Goal: Information Seeking & Learning: Learn about a topic

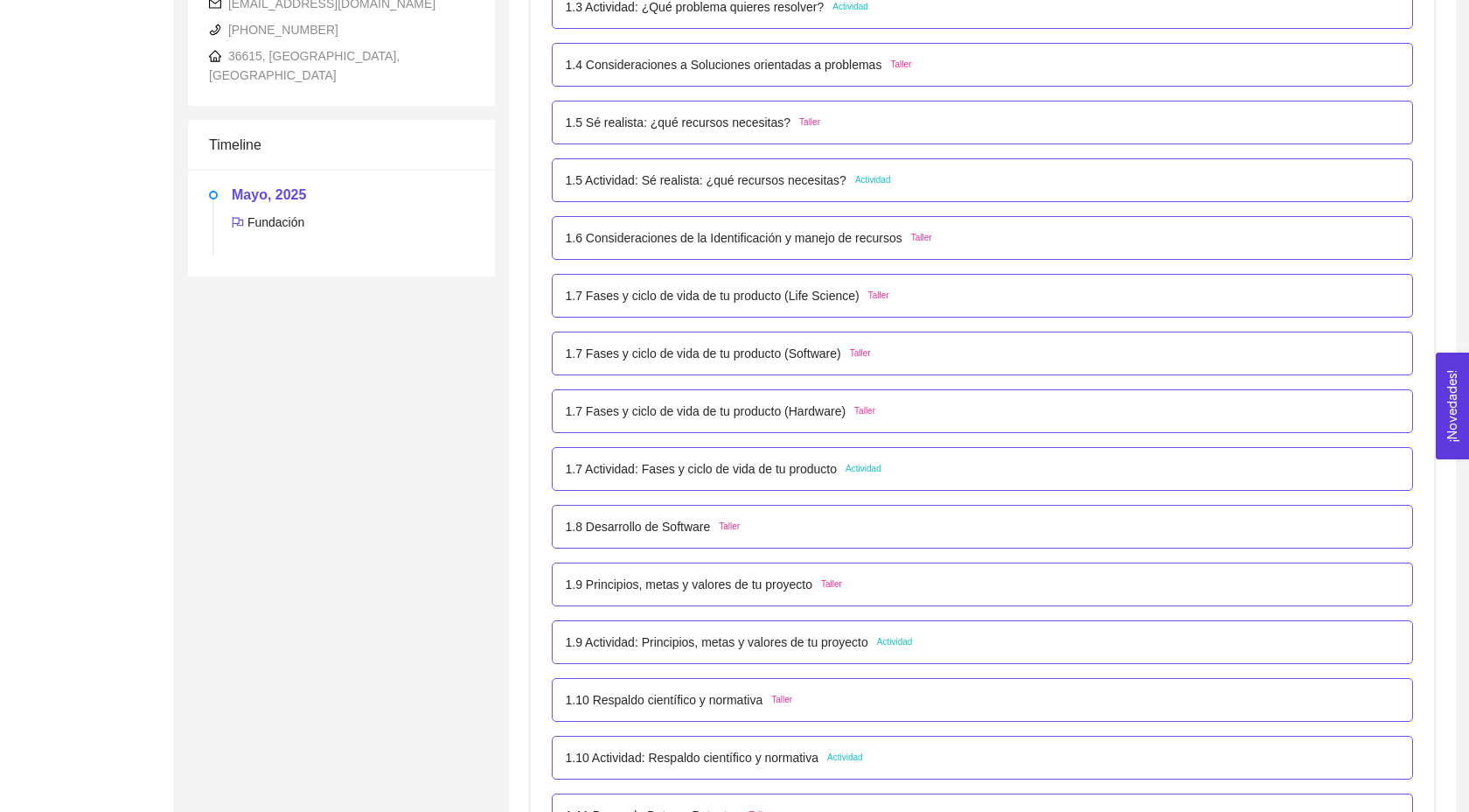
scroll to position [620, 0]
click at [693, 306] on p "1.7 Fases y ciclo de vida de tu producto (Life Science)" at bounding box center [713, 296] width 294 height 19
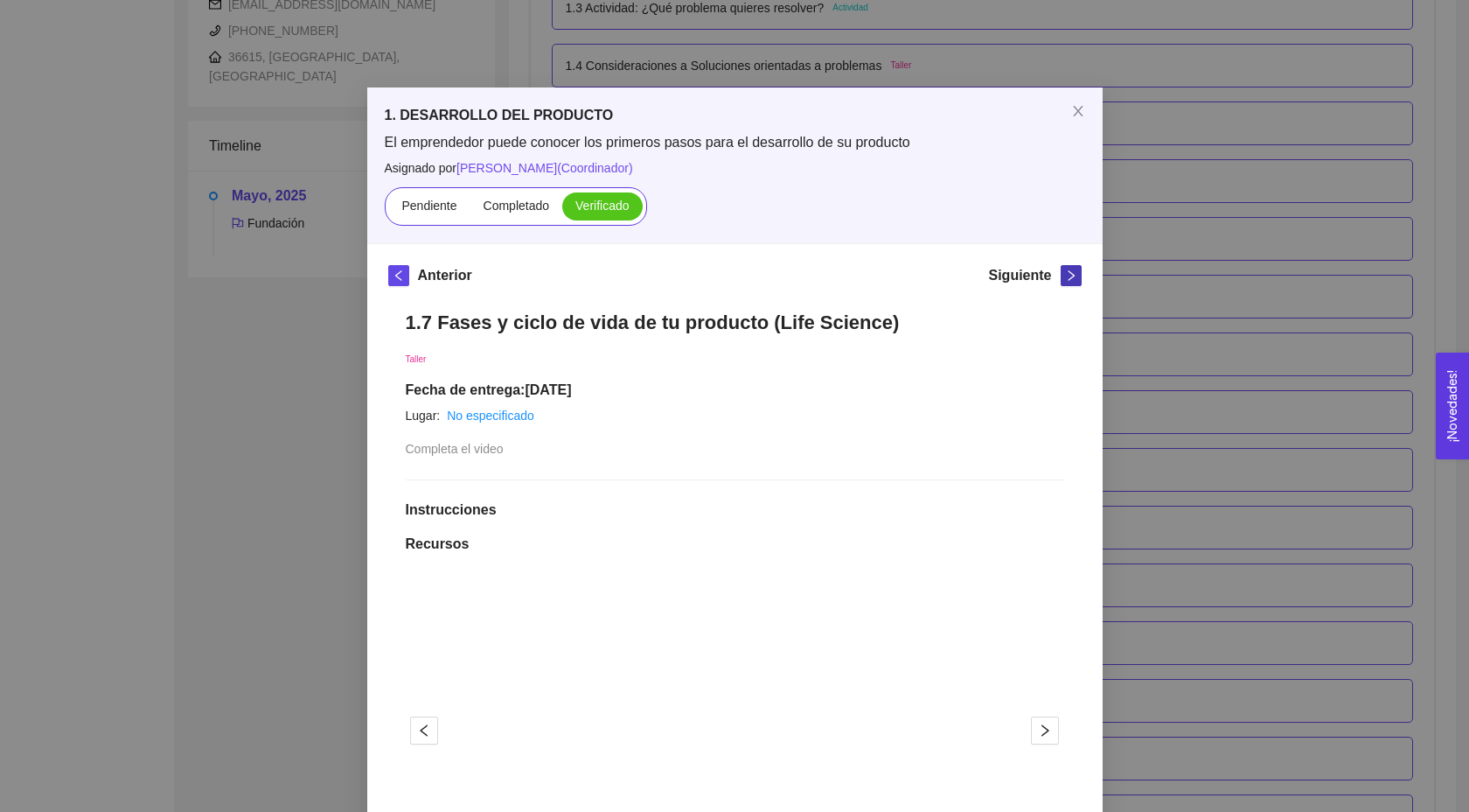
click at [1076, 274] on span "right" at bounding box center [1071, 275] width 19 height 12
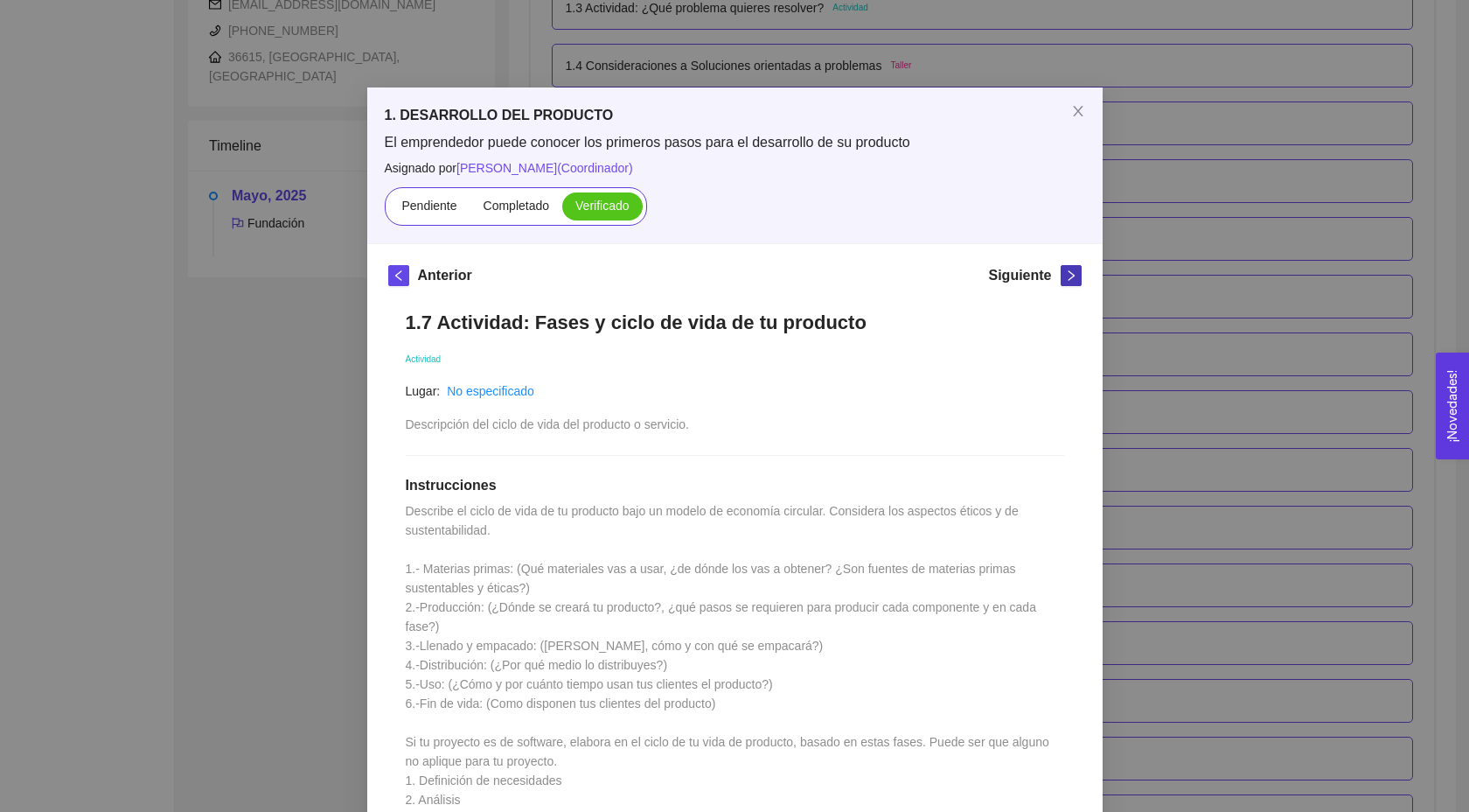
click at [1076, 274] on span "right" at bounding box center [1071, 275] width 19 height 12
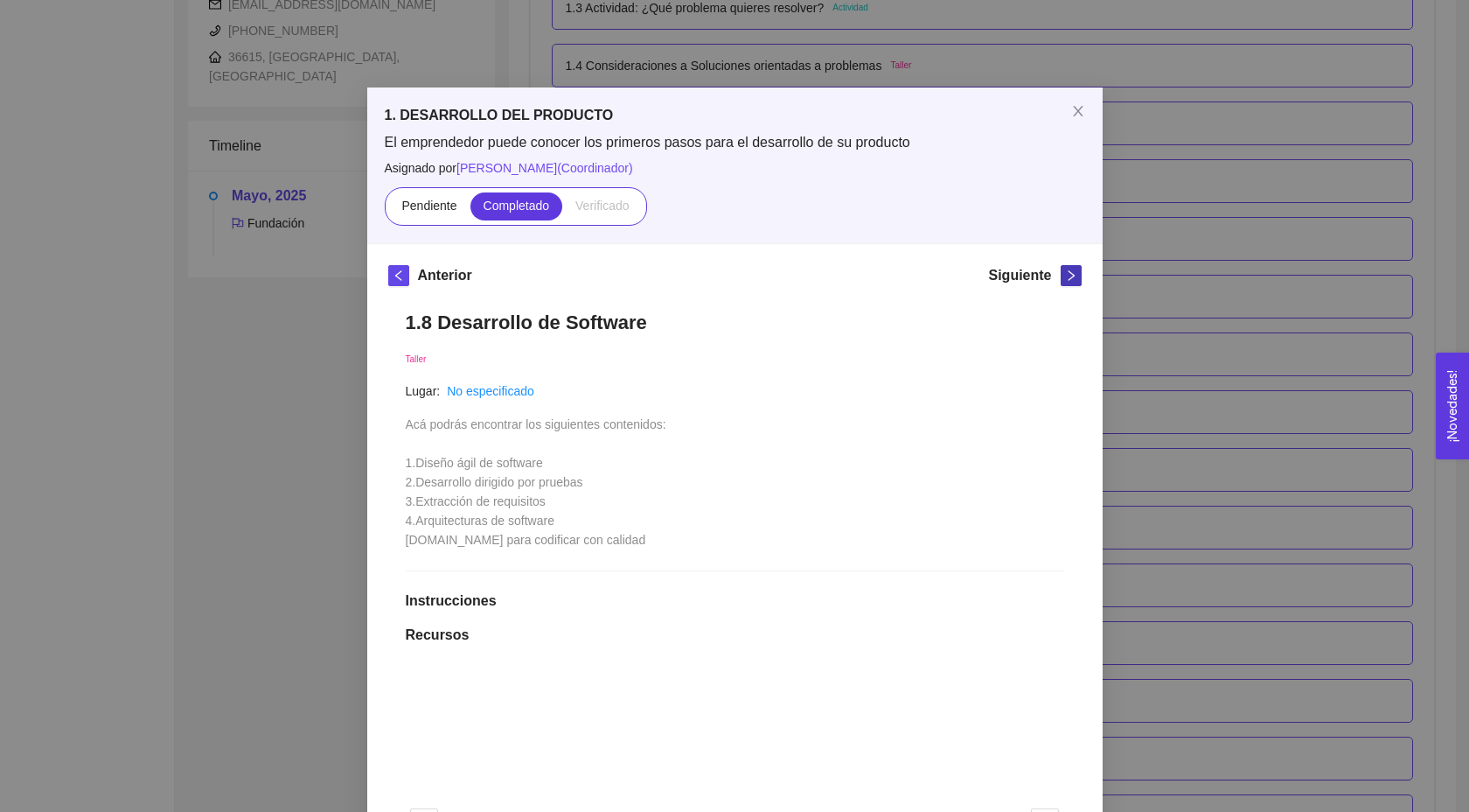
click at [1076, 274] on span "right" at bounding box center [1071, 275] width 19 height 12
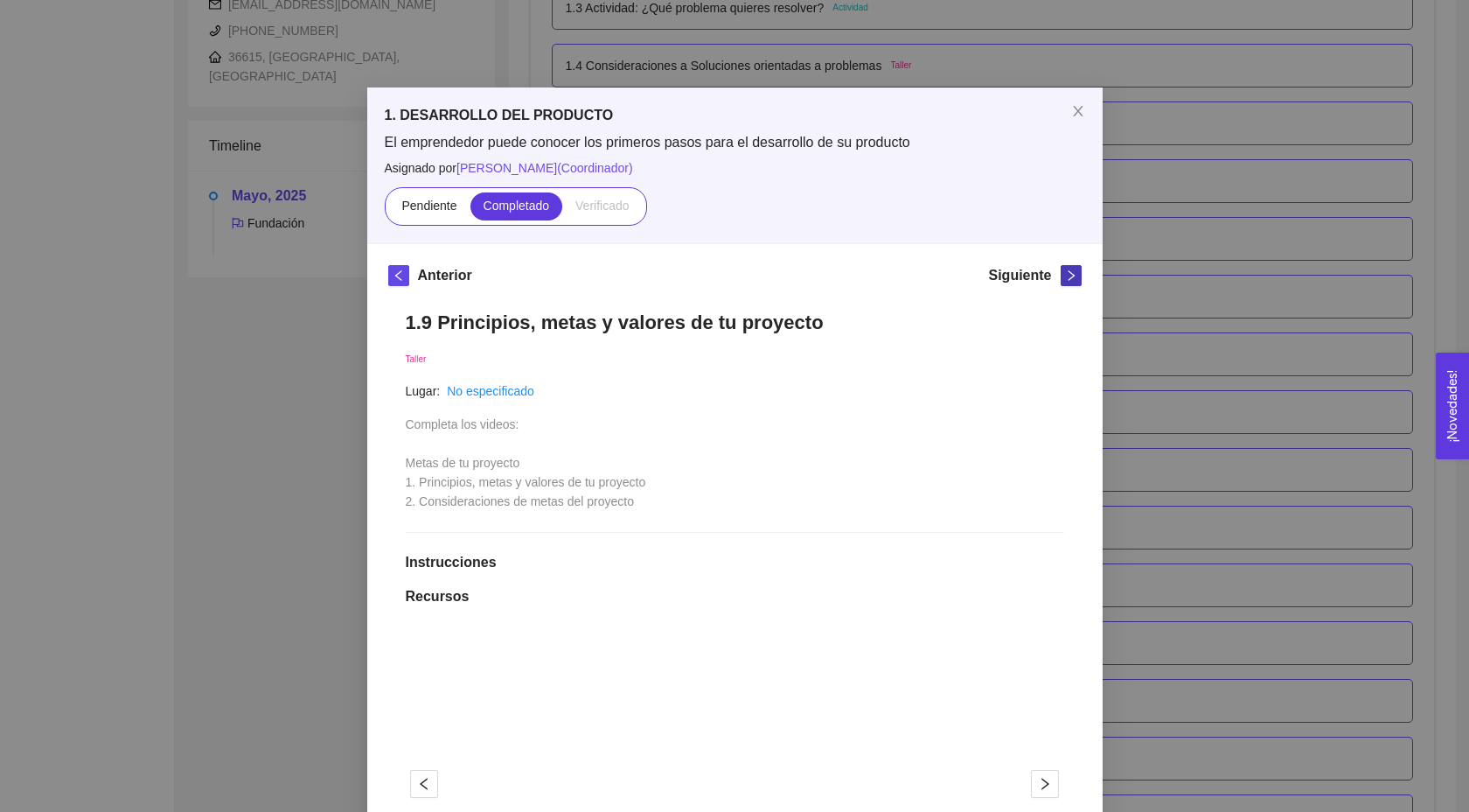
click at [1076, 274] on span "right" at bounding box center [1071, 275] width 19 height 12
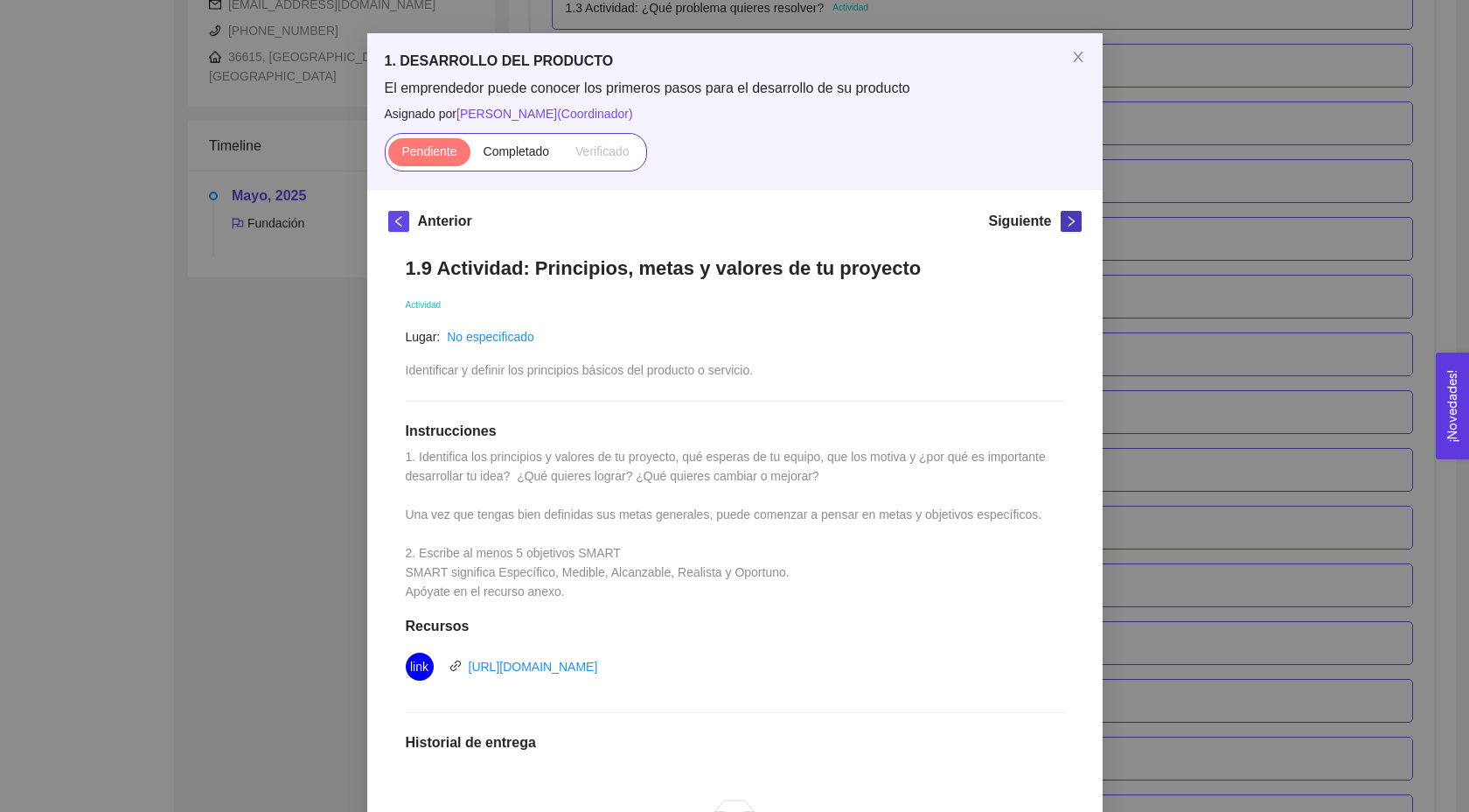
scroll to position [0, 0]
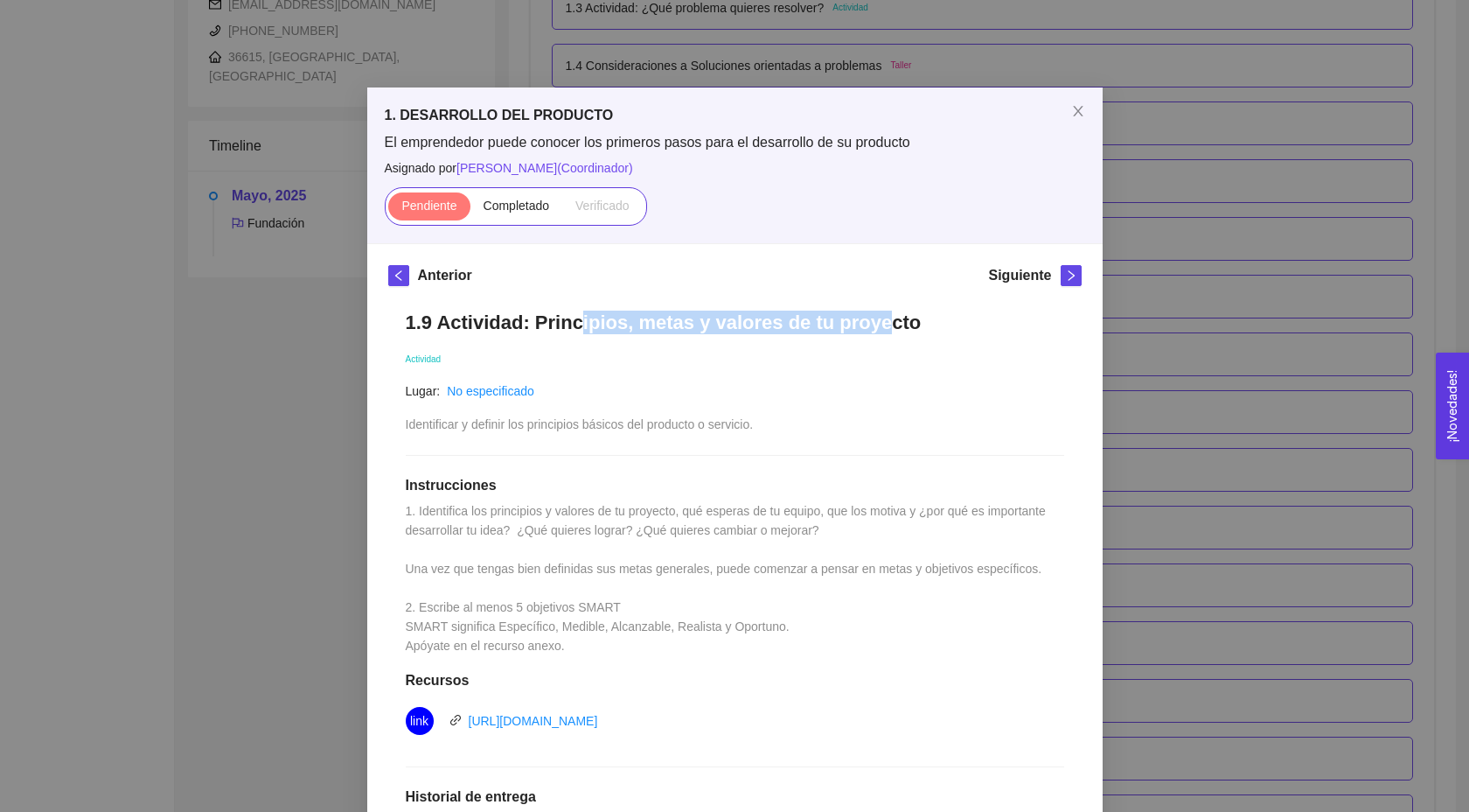
drag, startPoint x: 571, startPoint y: 325, endPoint x: 871, endPoint y: 325, distance: 300.0
click at [869, 325] on h1 "1.9 Actividad: Principios, metas y valores de tu proyecto" at bounding box center [735, 322] width 659 height 23
click at [909, 325] on h1 "1.9 Actividad: Principios, metas y valores de tu proyecto" at bounding box center [735, 322] width 659 height 23
drag, startPoint x: 909, startPoint y: 325, endPoint x: 534, endPoint y: 324, distance: 375.0
click at [534, 324] on h1 "1.9 Actividad: Principios, metas y valores de tu proyecto" at bounding box center [735, 322] width 659 height 23
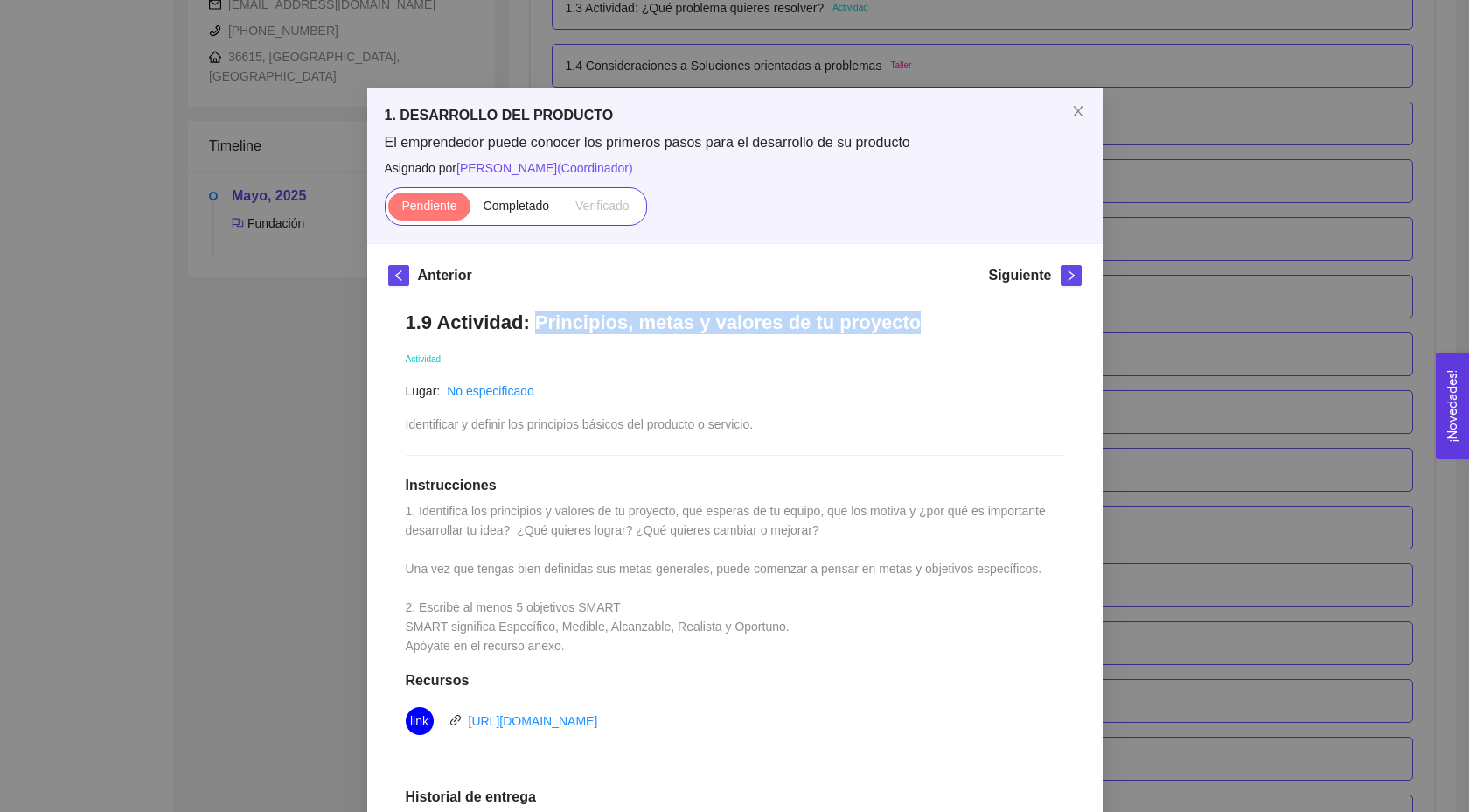
click at [534, 324] on h1 "1.9 Actividad: Principios, metas y valores de tu proyecto" at bounding box center [735, 322] width 659 height 23
drag, startPoint x: 537, startPoint y: 317, endPoint x: 935, endPoint y: 337, distance: 398.5
click at [935, 337] on div "1.9 Actividad: Principios, metas y valores de tu proyecto Actividad Lugar: No e…" at bounding box center [734, 693] width 693 height 800
drag, startPoint x: 902, startPoint y: 322, endPoint x: 402, endPoint y: 314, distance: 500.1
click at [402, 314] on div "1.9 Actividad: Principios, metas y valores de tu proyecto Actividad Lugar: No e…" at bounding box center [734, 693] width 693 height 800
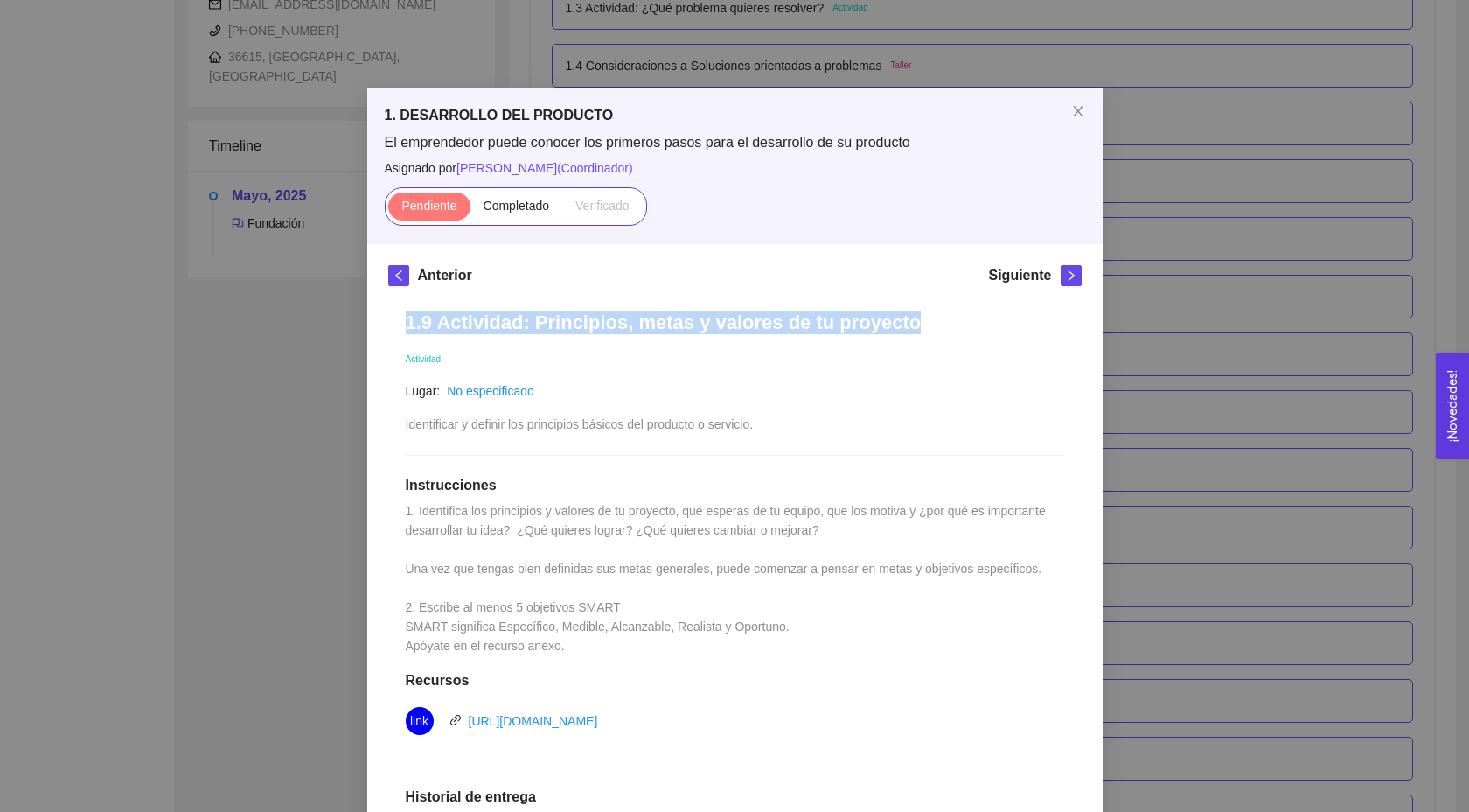
copy h1 "1.9 Actividad: Principios, metas y valores de tu proyecto"
click at [402, 314] on div "1.9 Actividad: Principios, metas y valores de tu proyecto Actividad Lugar: No e…" at bounding box center [734, 693] width 693 height 800
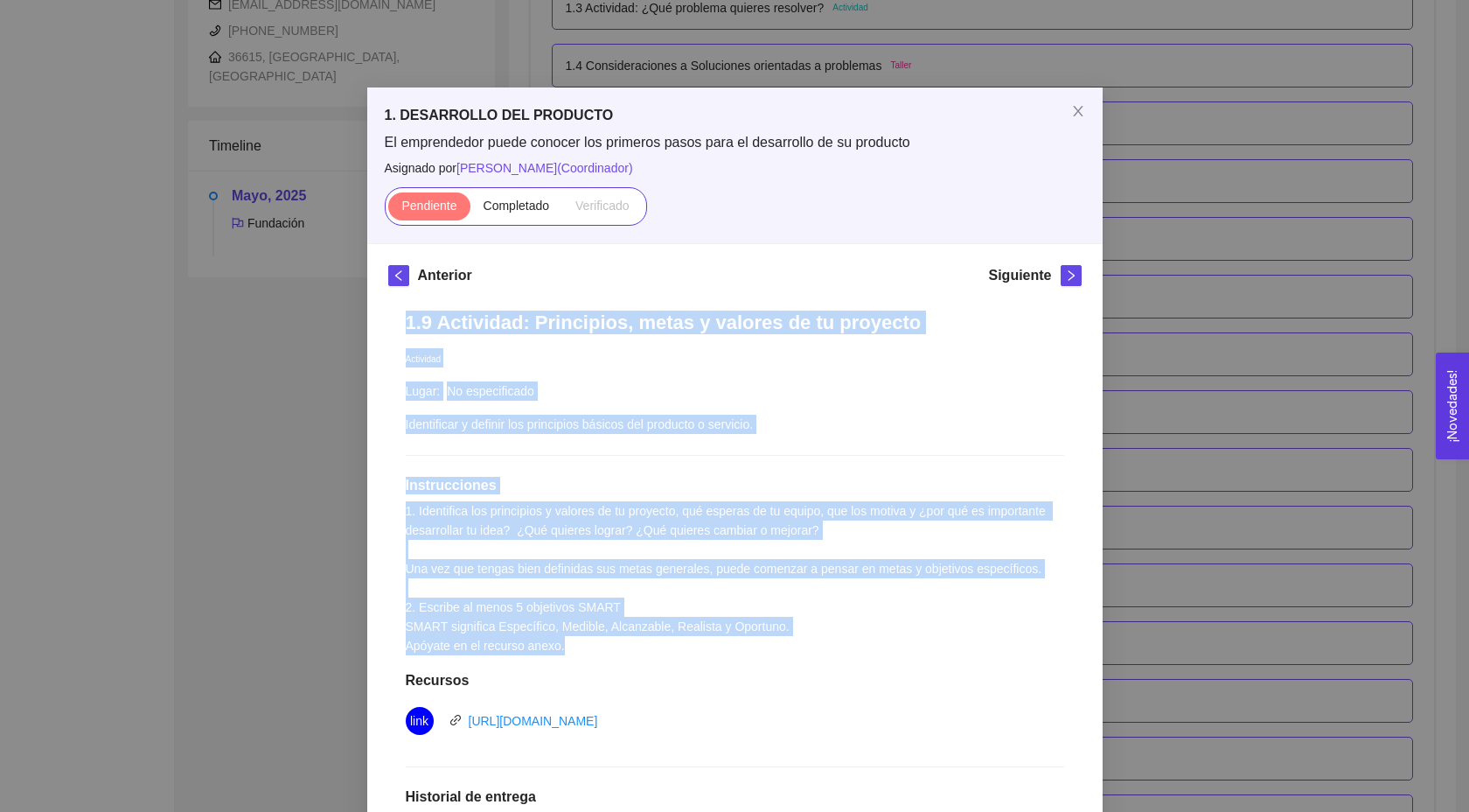
drag, startPoint x: 402, startPoint y: 314, endPoint x: 820, endPoint y: 652, distance: 537.6
click at [820, 652] on div "1.9 Actividad: Principios, metas y valores de tu proyecto Actividad Lugar: No e…" at bounding box center [734, 693] width 693 height 800
copy div "1.9 Actividad: Principios, metas y valores de tu proyecto Actividad Lugar: No e…"
click at [820, 652] on div "1.9 Actividad: Principios, metas y valores de tu proyecto Actividad Lugar: No e…" at bounding box center [734, 693] width 693 height 800
drag, startPoint x: 800, startPoint y: 710, endPoint x: 406, endPoint y: 322, distance: 553.0
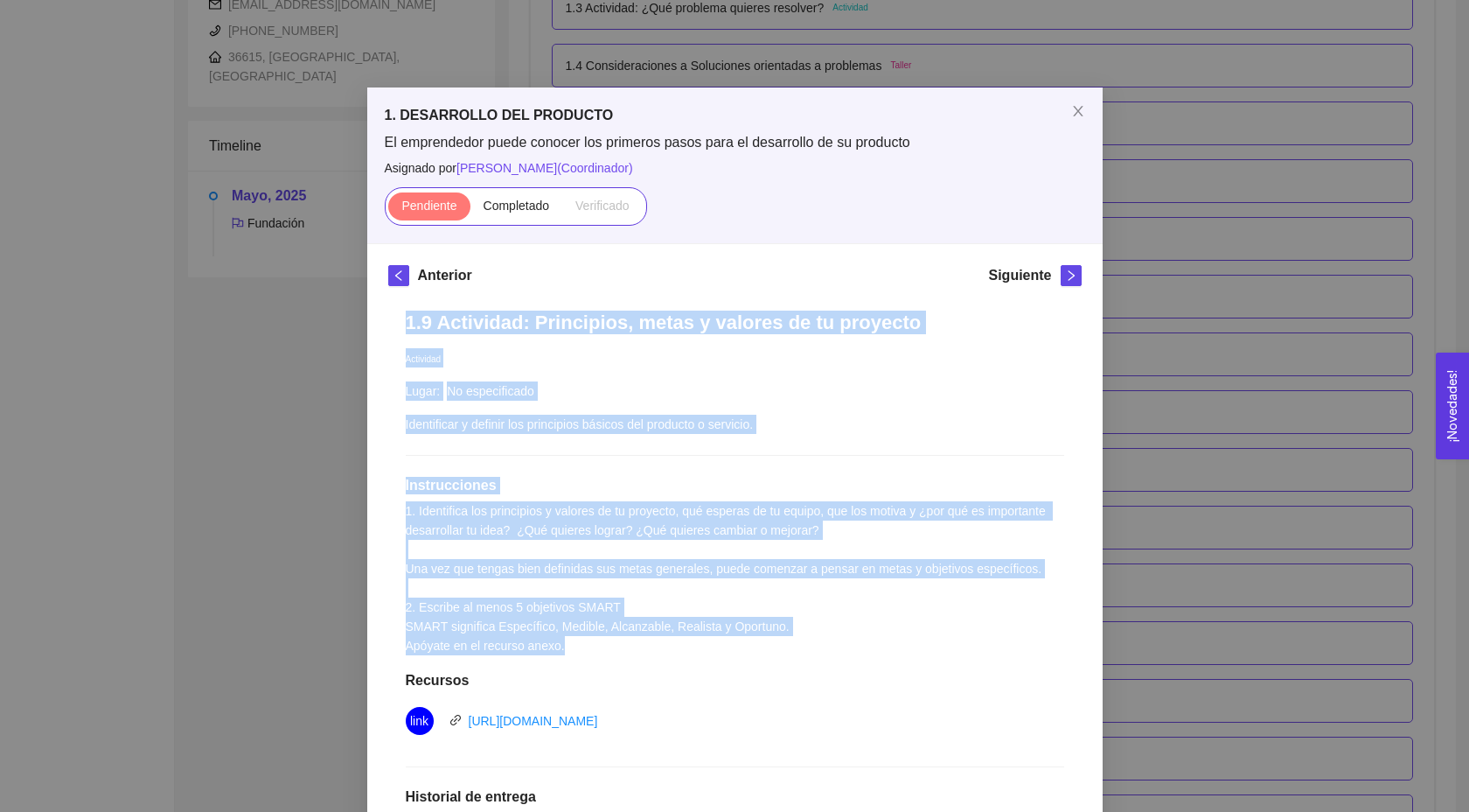
click at [406, 322] on div "1.9 Actividad: Principios, metas y valores de tu proyecto Actividad Lugar: No e…" at bounding box center [734, 693] width 693 height 800
copy div "1.9 Actividad: Principios, metas y valores de tu proyecto Actividad Lugar: No e…"
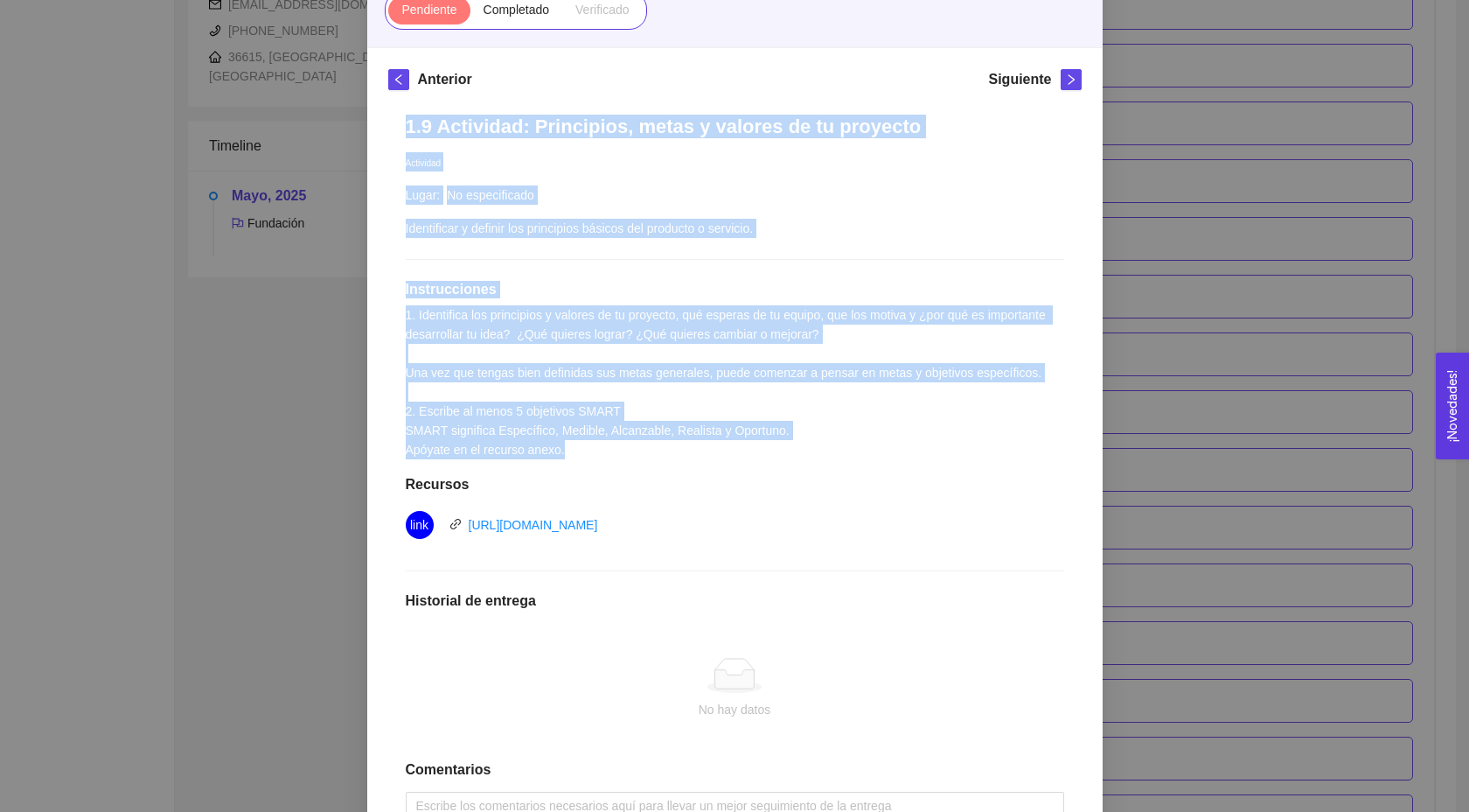
click at [986, 231] on div "1.9 Actividad: Principios, metas y valores de tu proyecto Actividad Lugar: No e…" at bounding box center [734, 497] width 693 height 800
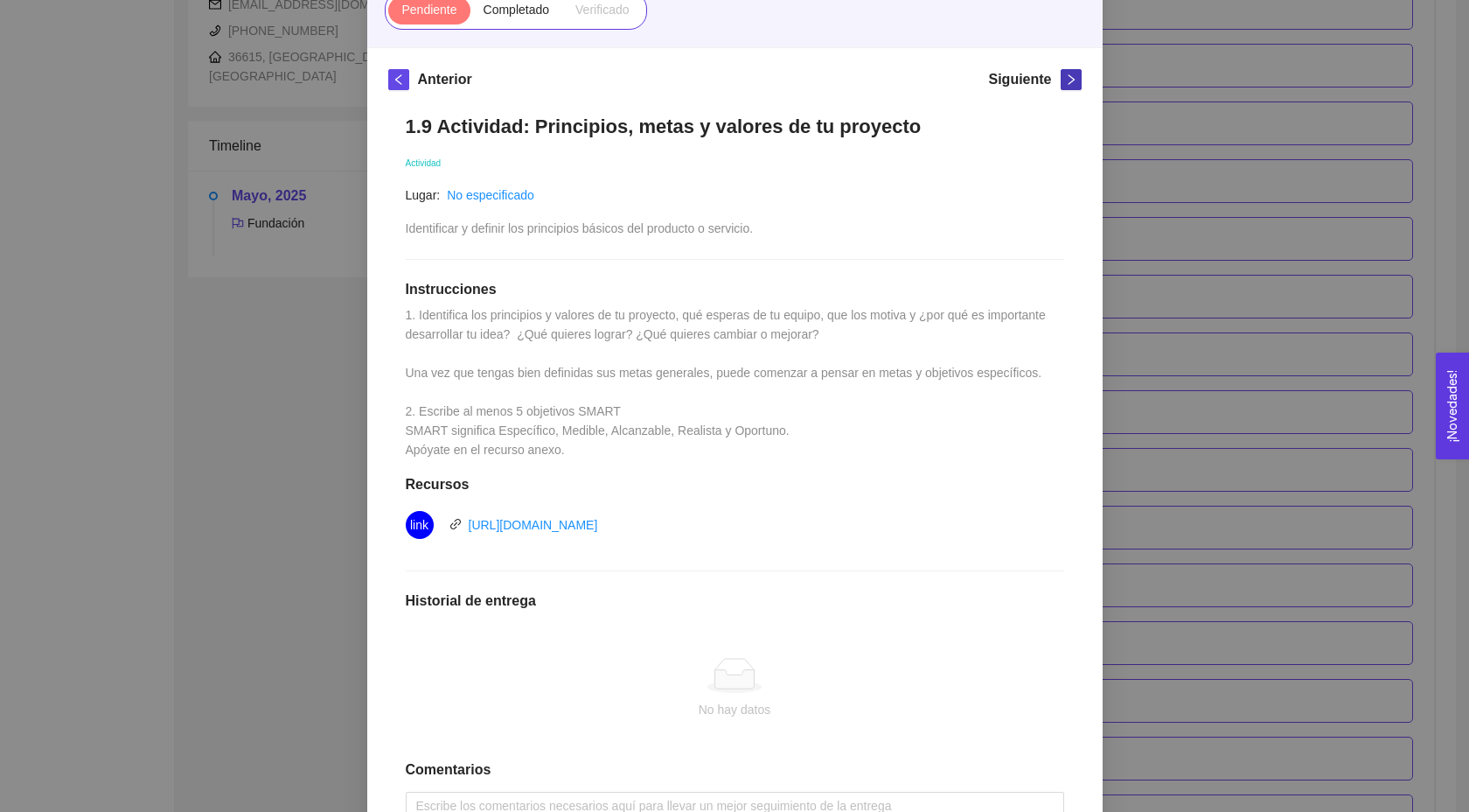
click at [1065, 83] on icon "right" at bounding box center [1071, 79] width 12 height 12
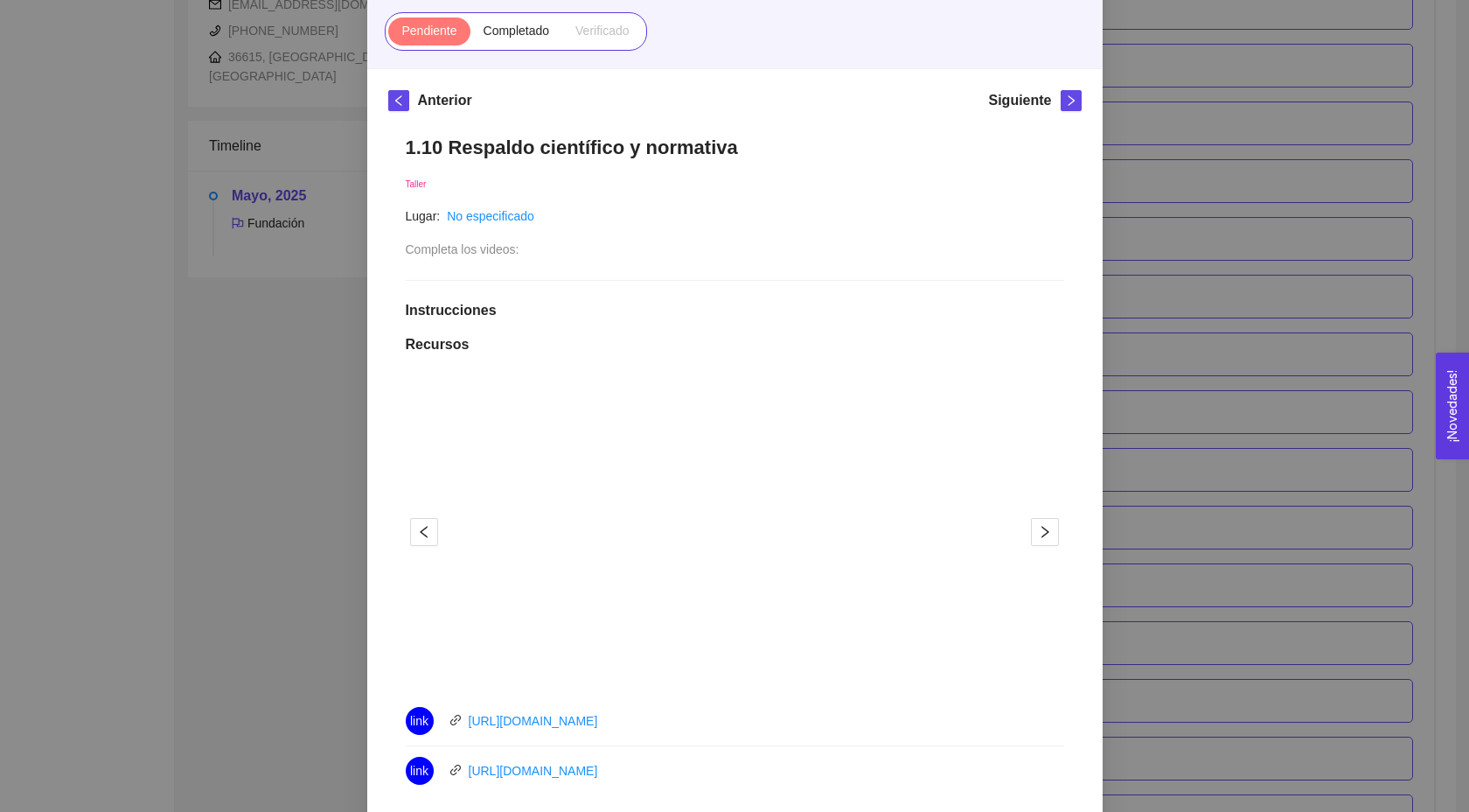
scroll to position [197, 0]
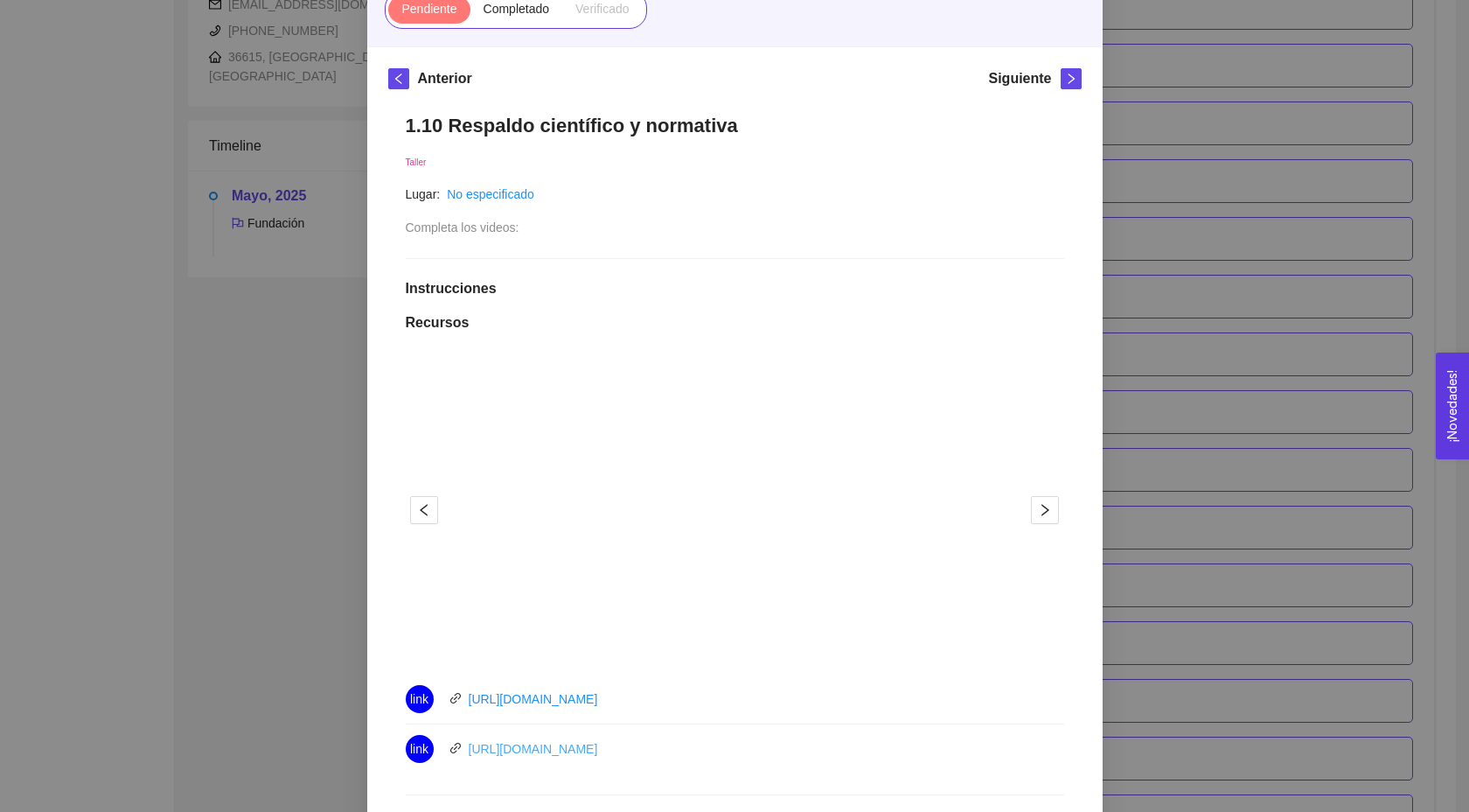
click at [548, 748] on link "[URL][DOMAIN_NAME]" at bounding box center [533, 748] width 129 height 14
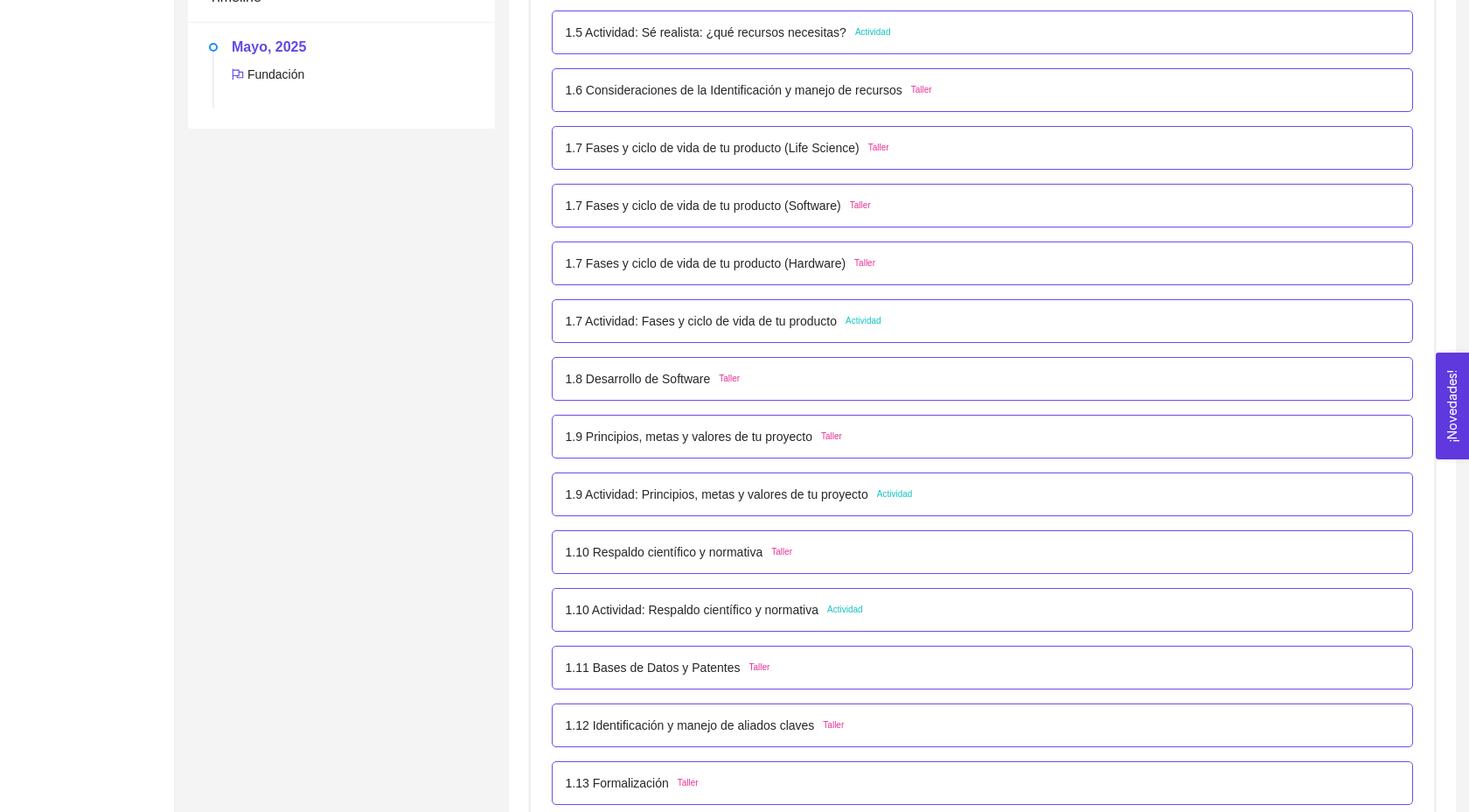
scroll to position [787, 0]
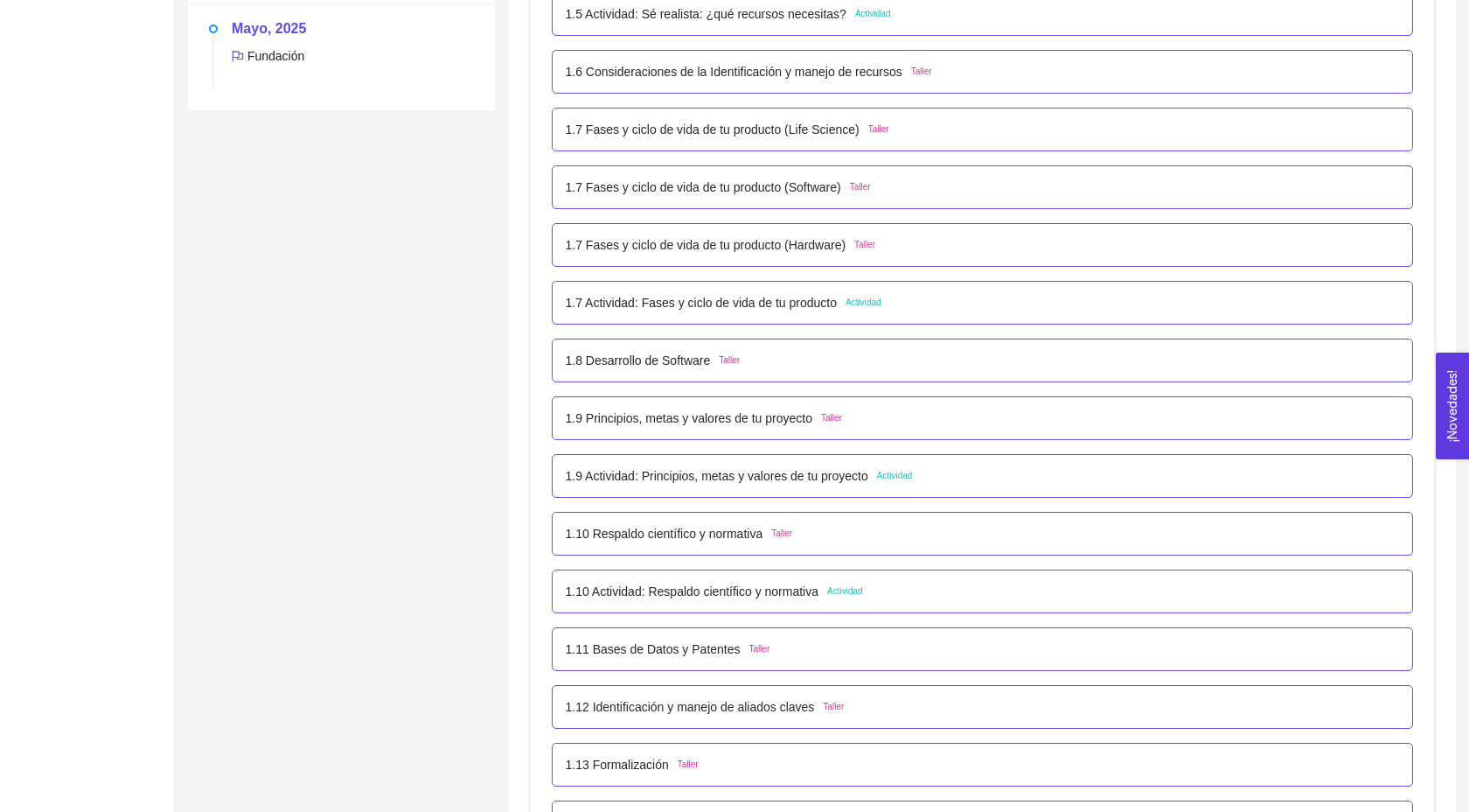
click at [716, 543] on p "1.10 Respaldo científico y normativa" at bounding box center [664, 534] width 198 height 19
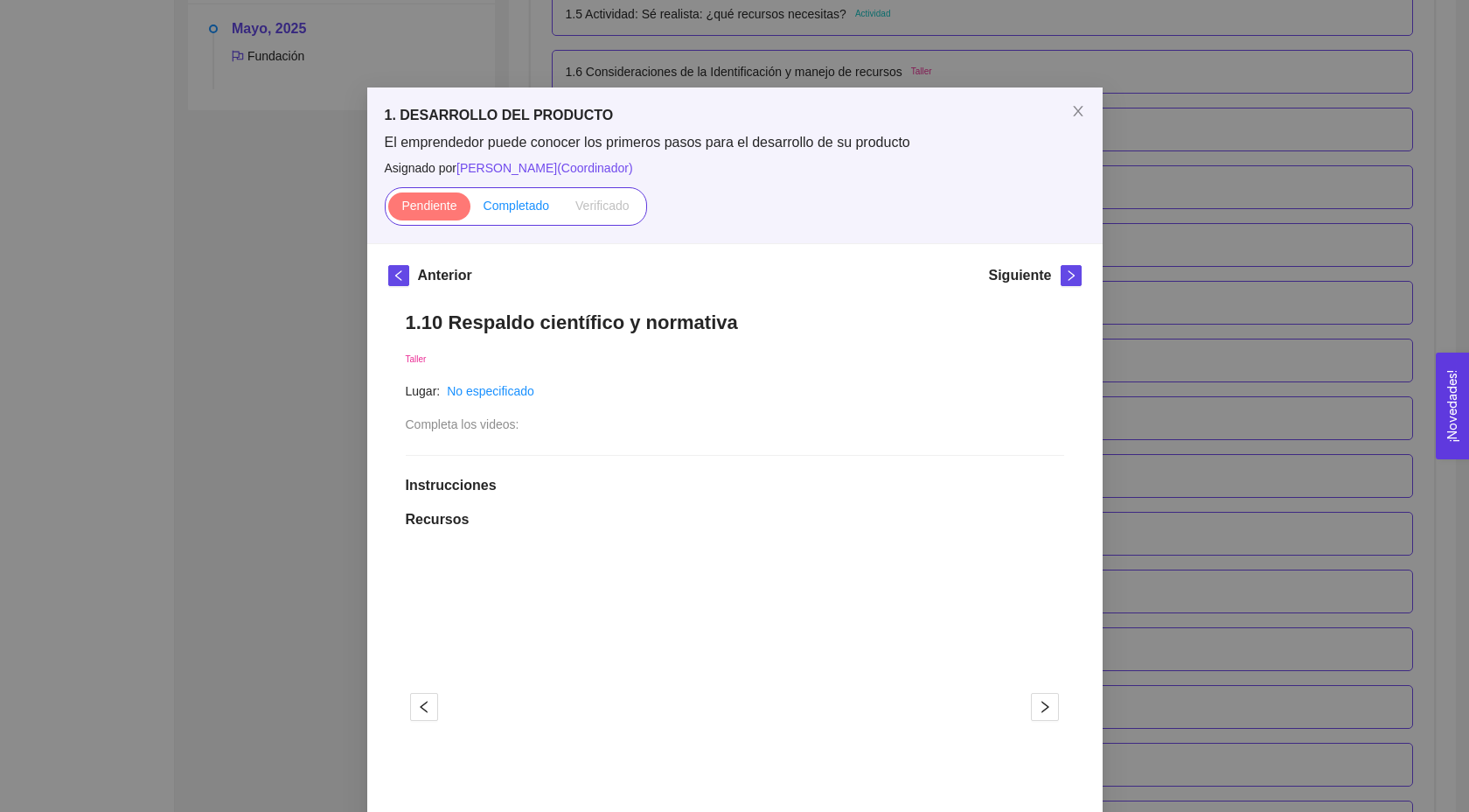
click at [519, 201] on span "Completado" at bounding box center [517, 205] width 67 height 14
click at [470, 210] on input "Completado" at bounding box center [470, 210] width 0 height 0
click at [1069, 278] on icon "right" at bounding box center [1071, 275] width 12 height 12
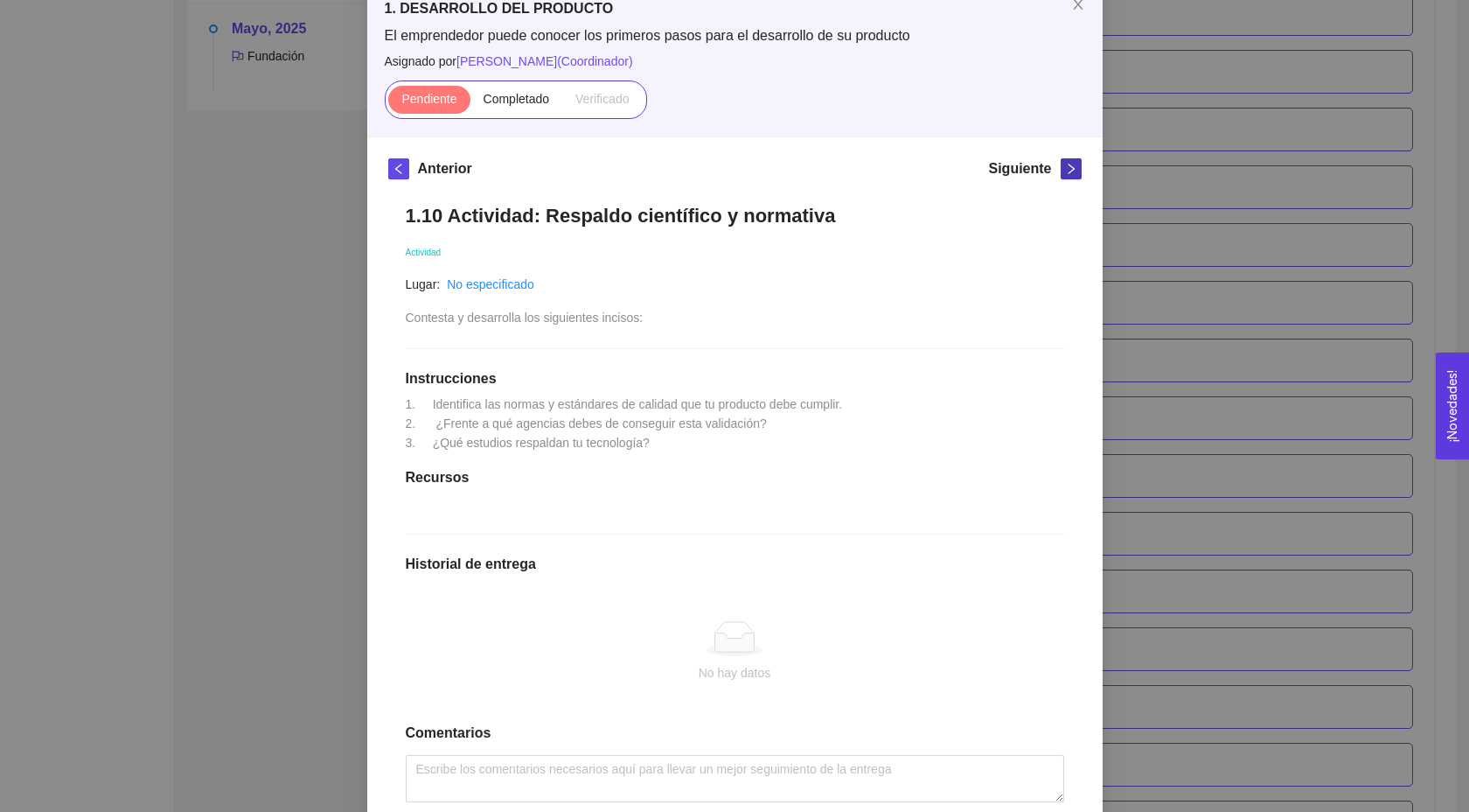
scroll to position [0, 0]
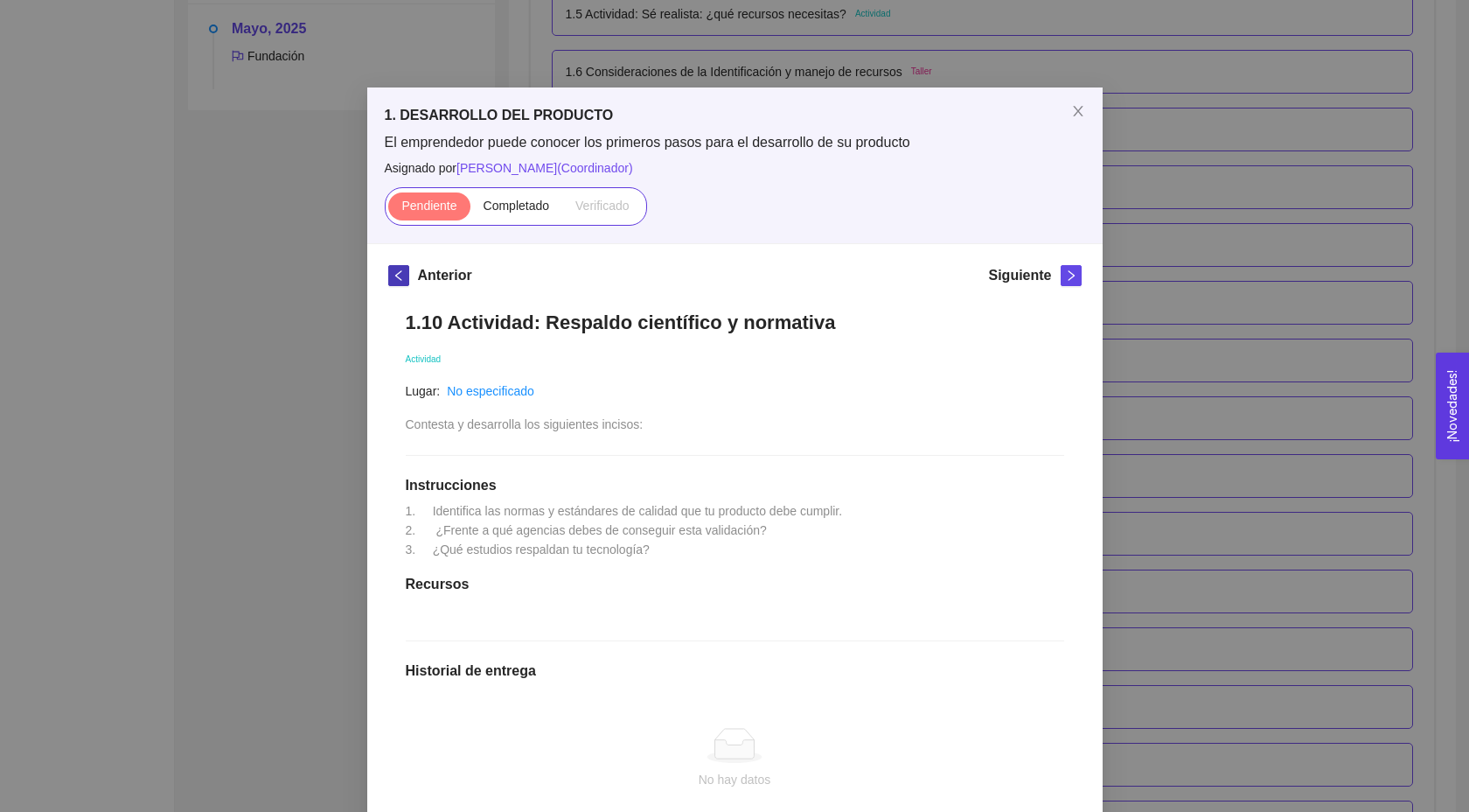
click at [389, 277] on span "left" at bounding box center [398, 275] width 19 height 12
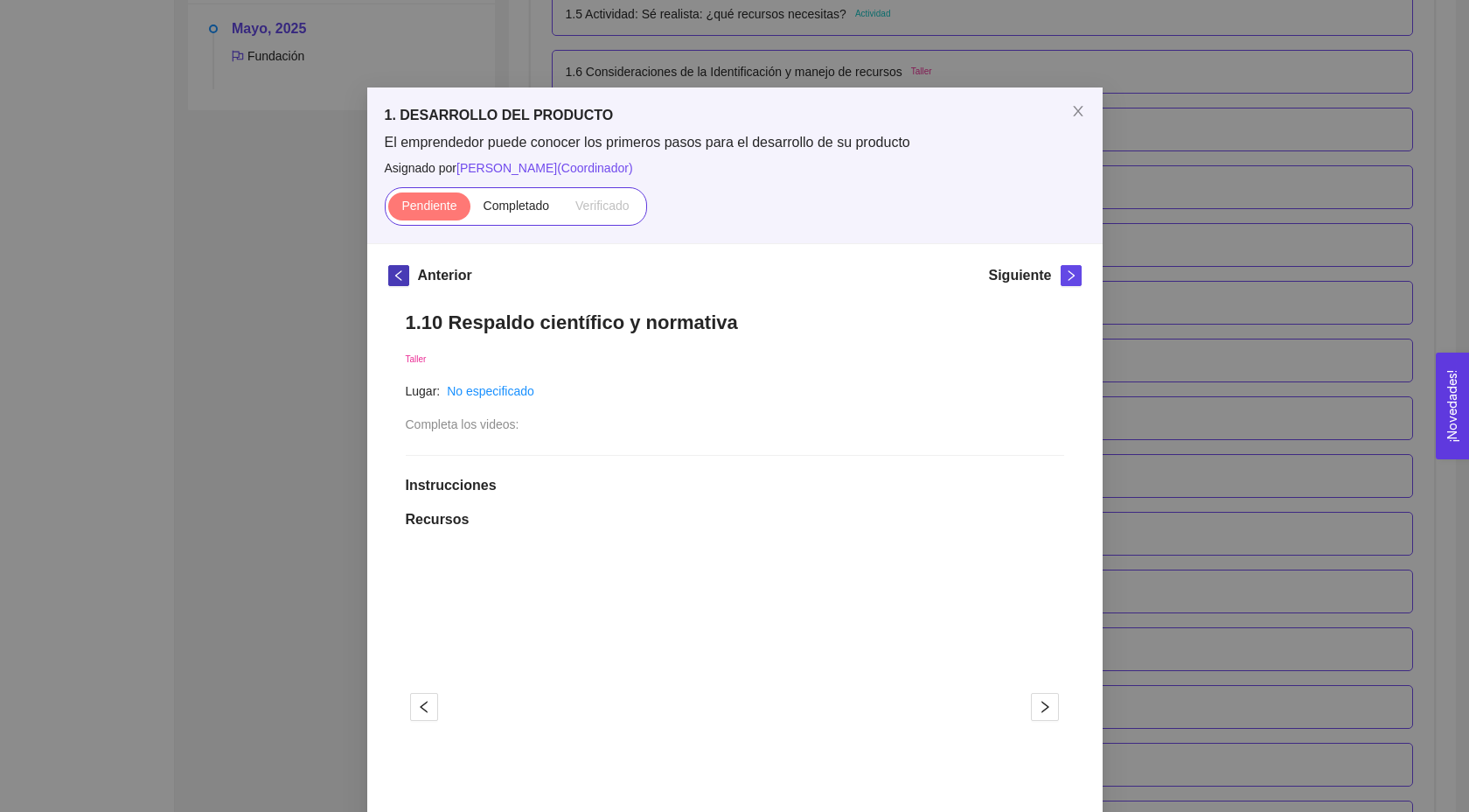
click at [393, 273] on icon "left" at bounding box center [398, 275] width 12 height 12
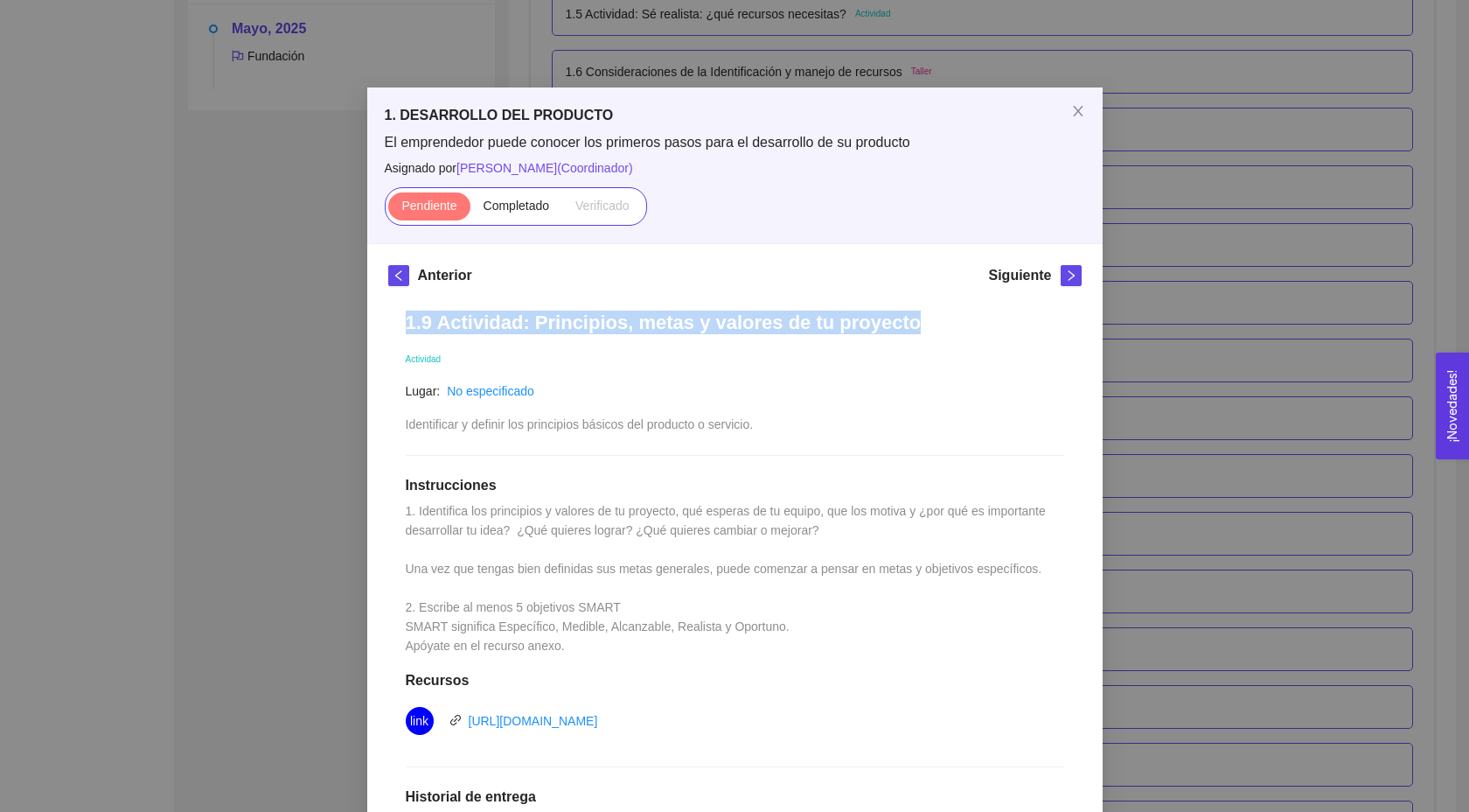
drag, startPoint x: 410, startPoint y: 323, endPoint x: 889, endPoint y: 332, distance: 479.1
click at [889, 332] on h1 "1.9 Actividad: Principios, metas y valores de tu proyecto" at bounding box center [735, 322] width 659 height 23
copy h1 "1.9 Actividad: Principios, metas y valores de tu proyecto"
click at [656, 248] on div "Anterior Siguiente 1.9 Actividad: Principios, metas y valores de tu proyecto Ac…" at bounding box center [735, 679] width 736 height 870
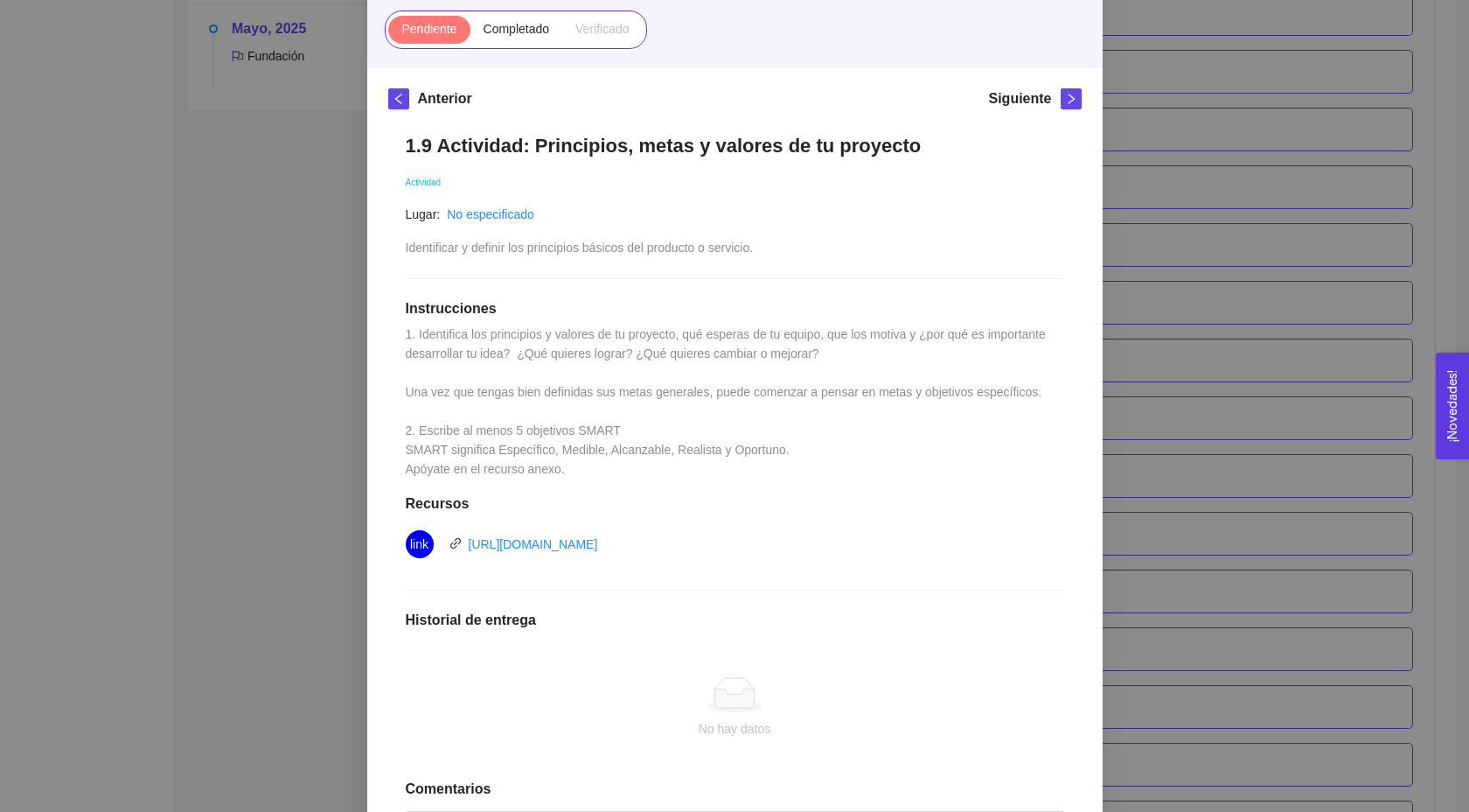
scroll to position [342, 0]
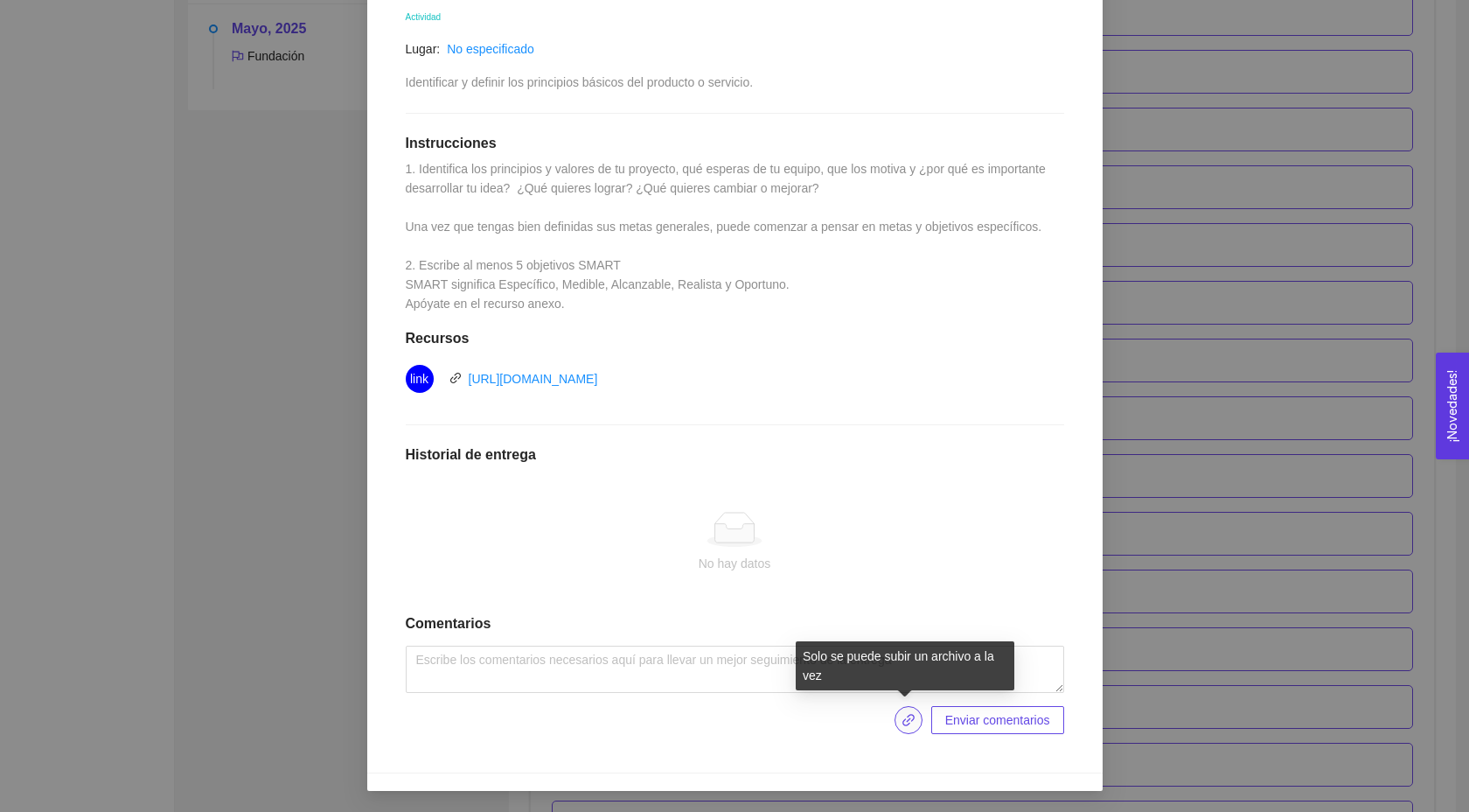
click at [896, 707] on button "button" at bounding box center [908, 720] width 28 height 28
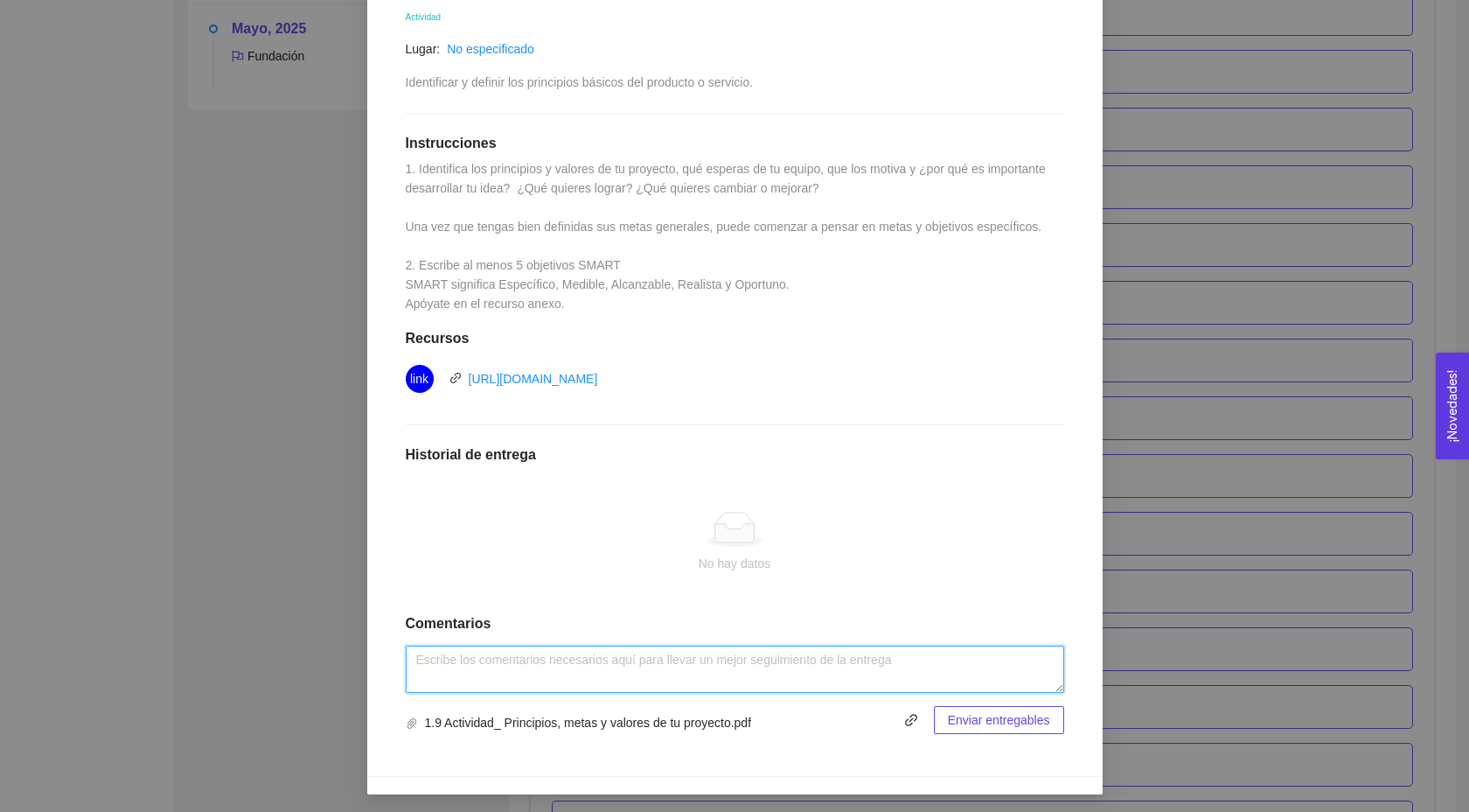
click at [767, 654] on textarea at bounding box center [735, 669] width 659 height 47
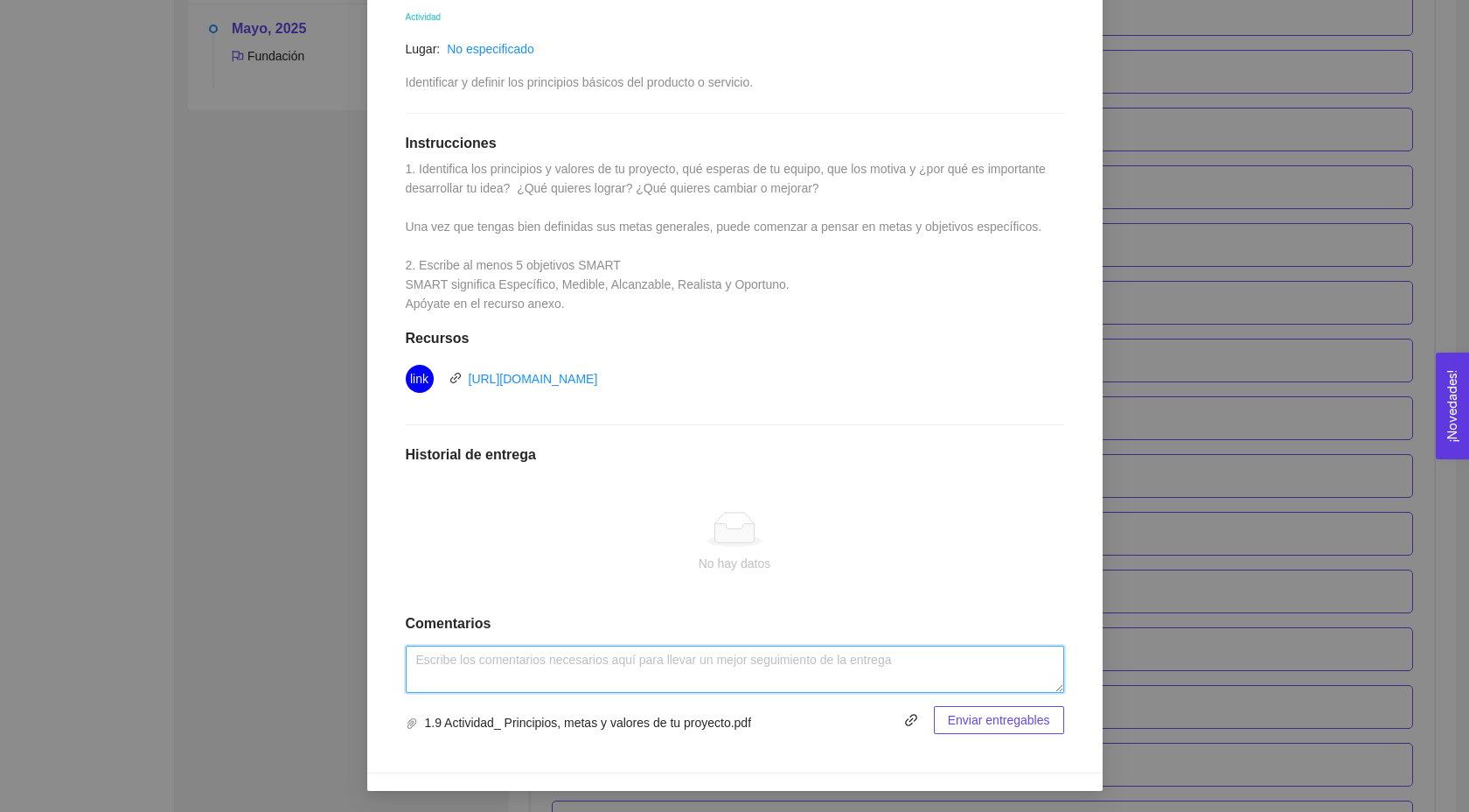
type textarea "S"
type textarea "Saludos!"
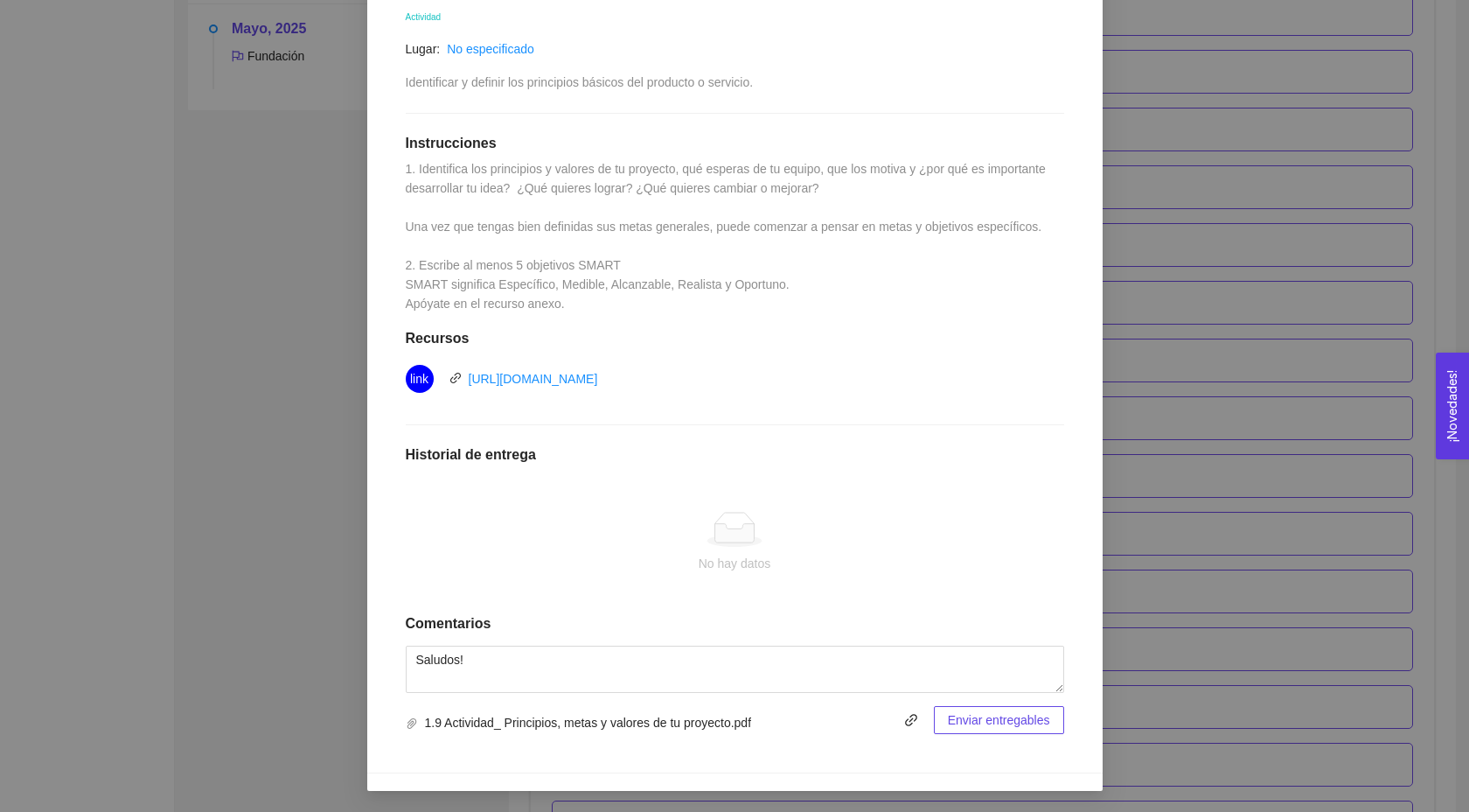
click at [1033, 734] on div "1.9 Actividad: Principios, metas y valores de tu proyecto Actividad Lugar: No e…" at bounding box center [734, 351] width 693 height 800
click at [996, 722] on span "Enviar entregables" at bounding box center [999, 719] width 102 height 19
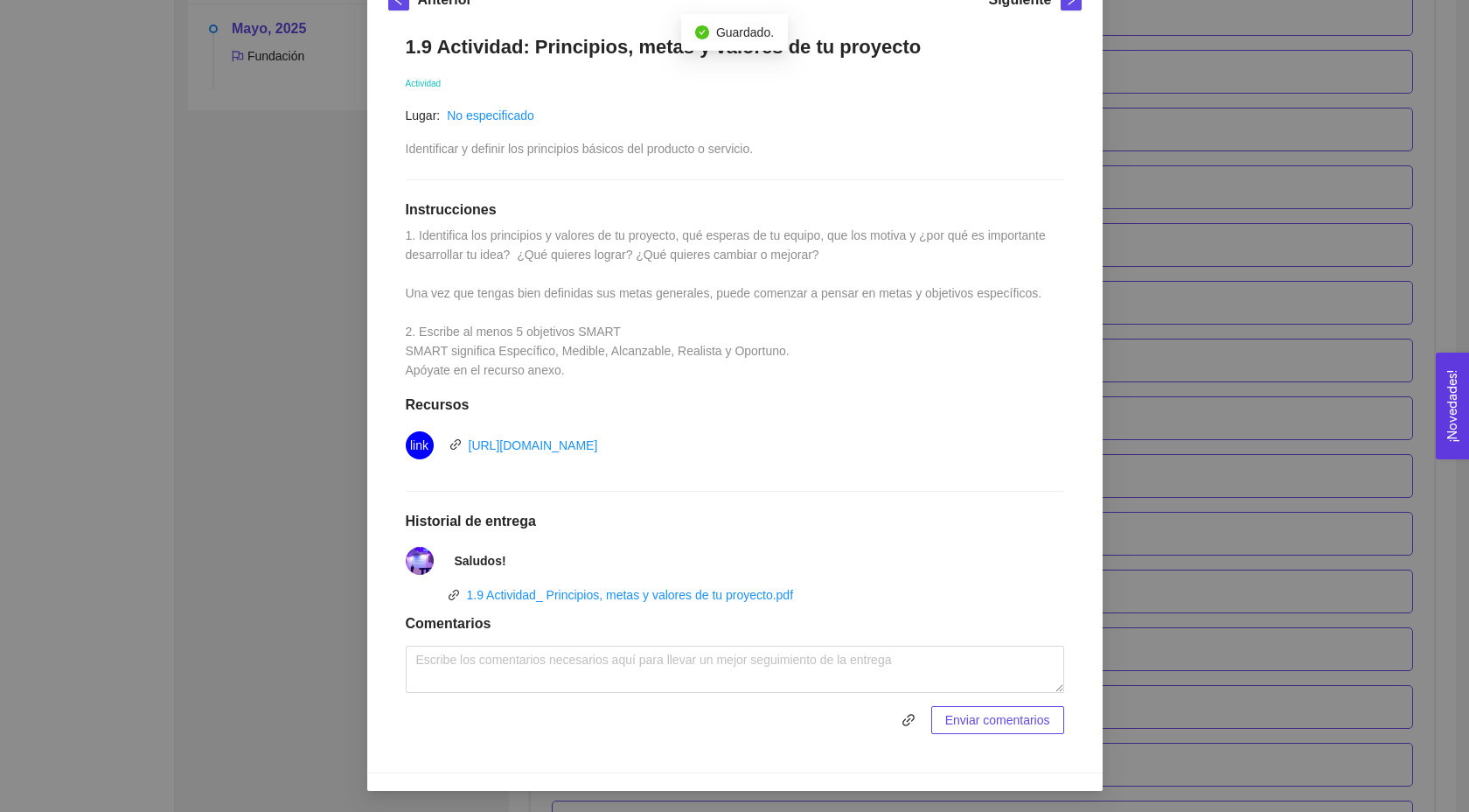
scroll to position [0, 0]
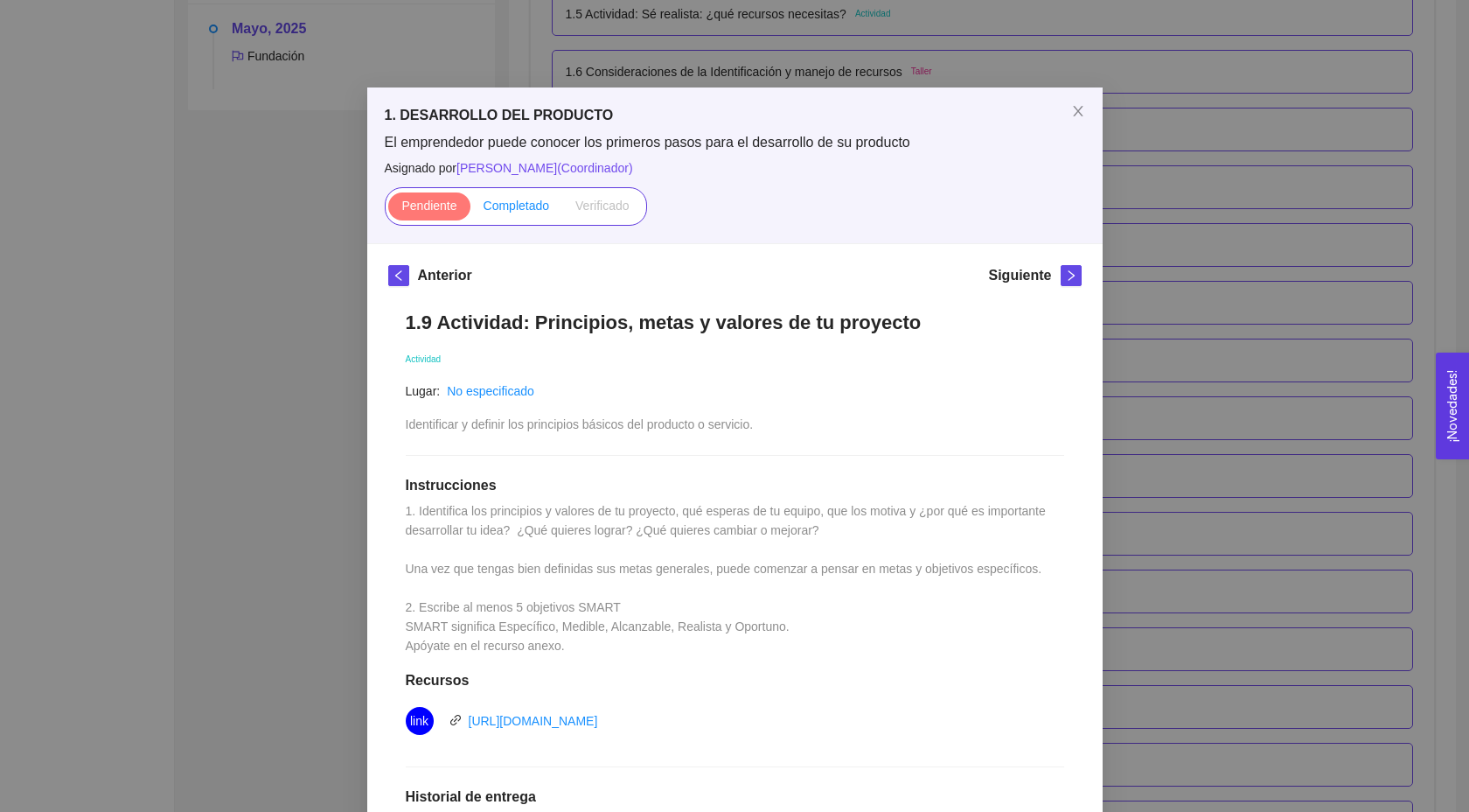
click at [504, 206] on span "Completado" at bounding box center [517, 205] width 67 height 14
click at [470, 210] on input "Completado" at bounding box center [470, 210] width 0 height 0
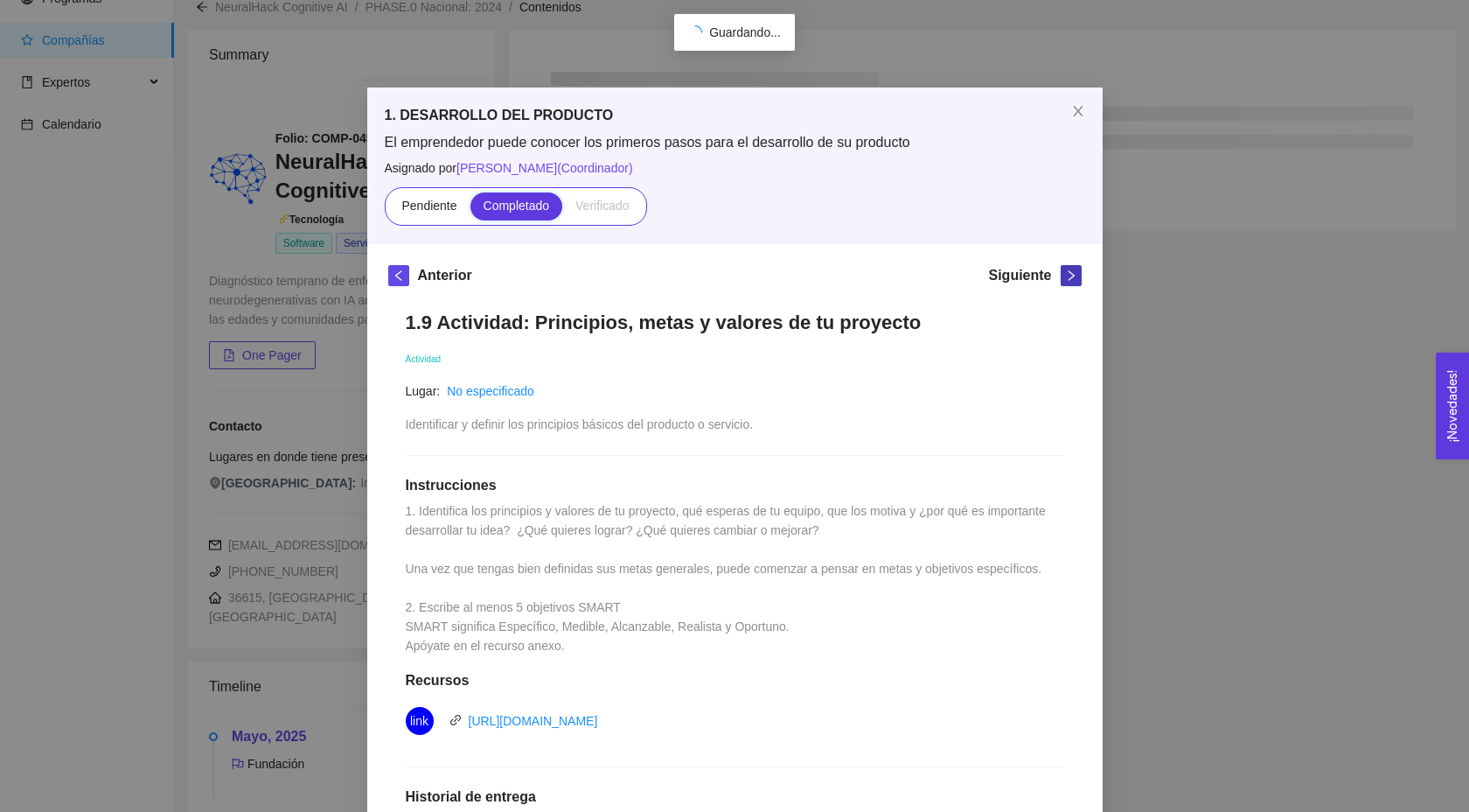
scroll to position [787, 0]
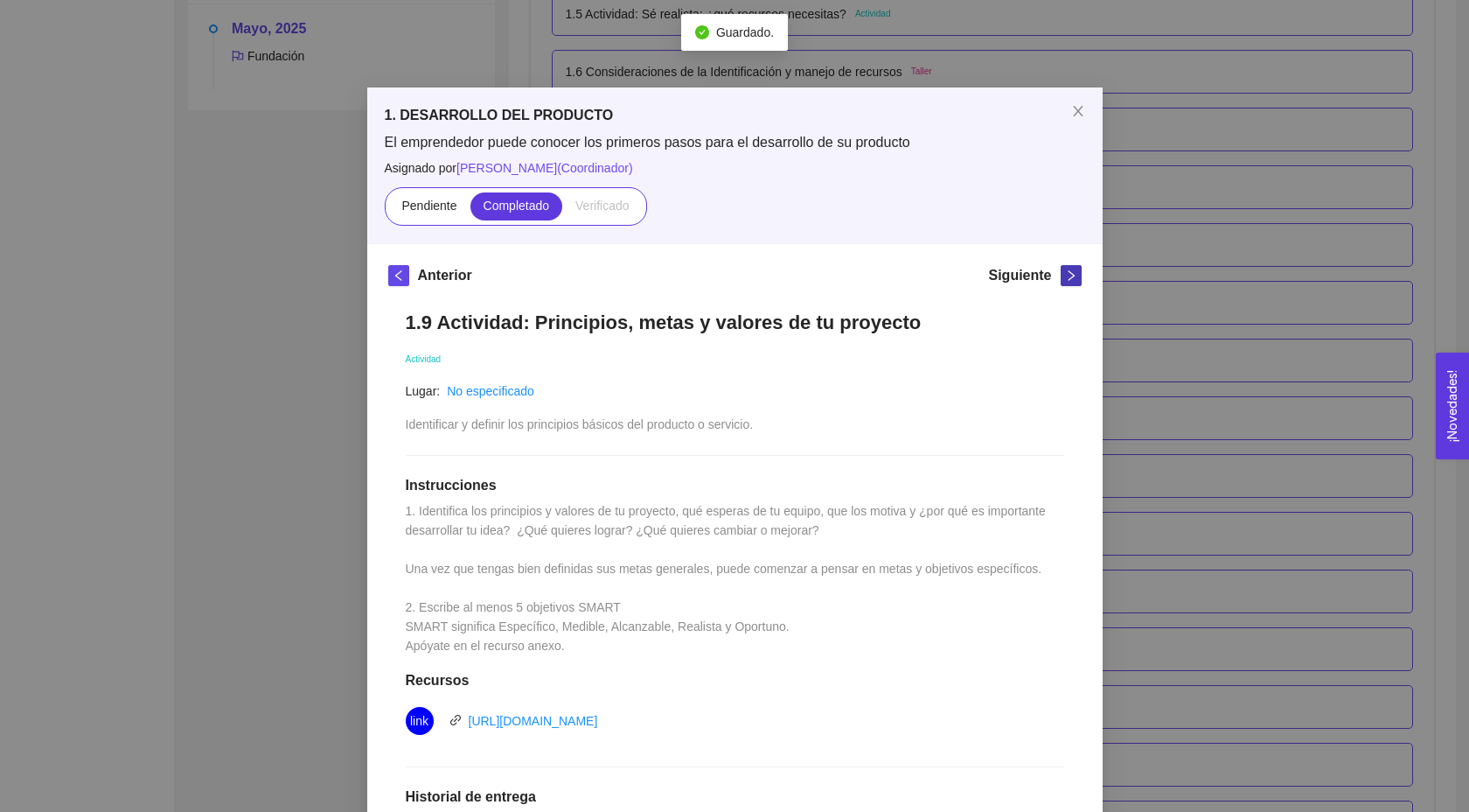
click at [1070, 277] on icon "right" at bounding box center [1071, 275] width 12 height 12
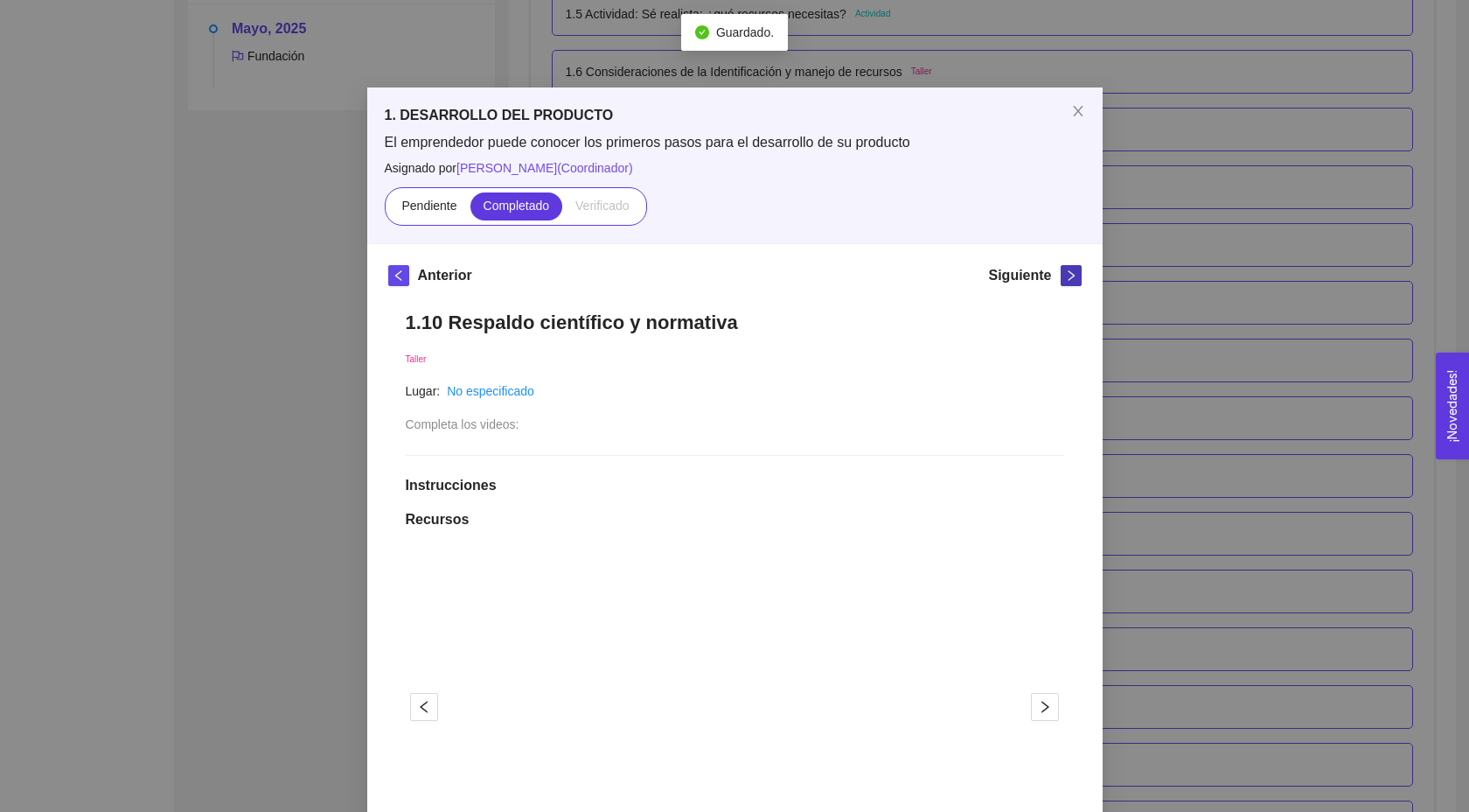
click at [1070, 277] on icon "right" at bounding box center [1071, 275] width 12 height 12
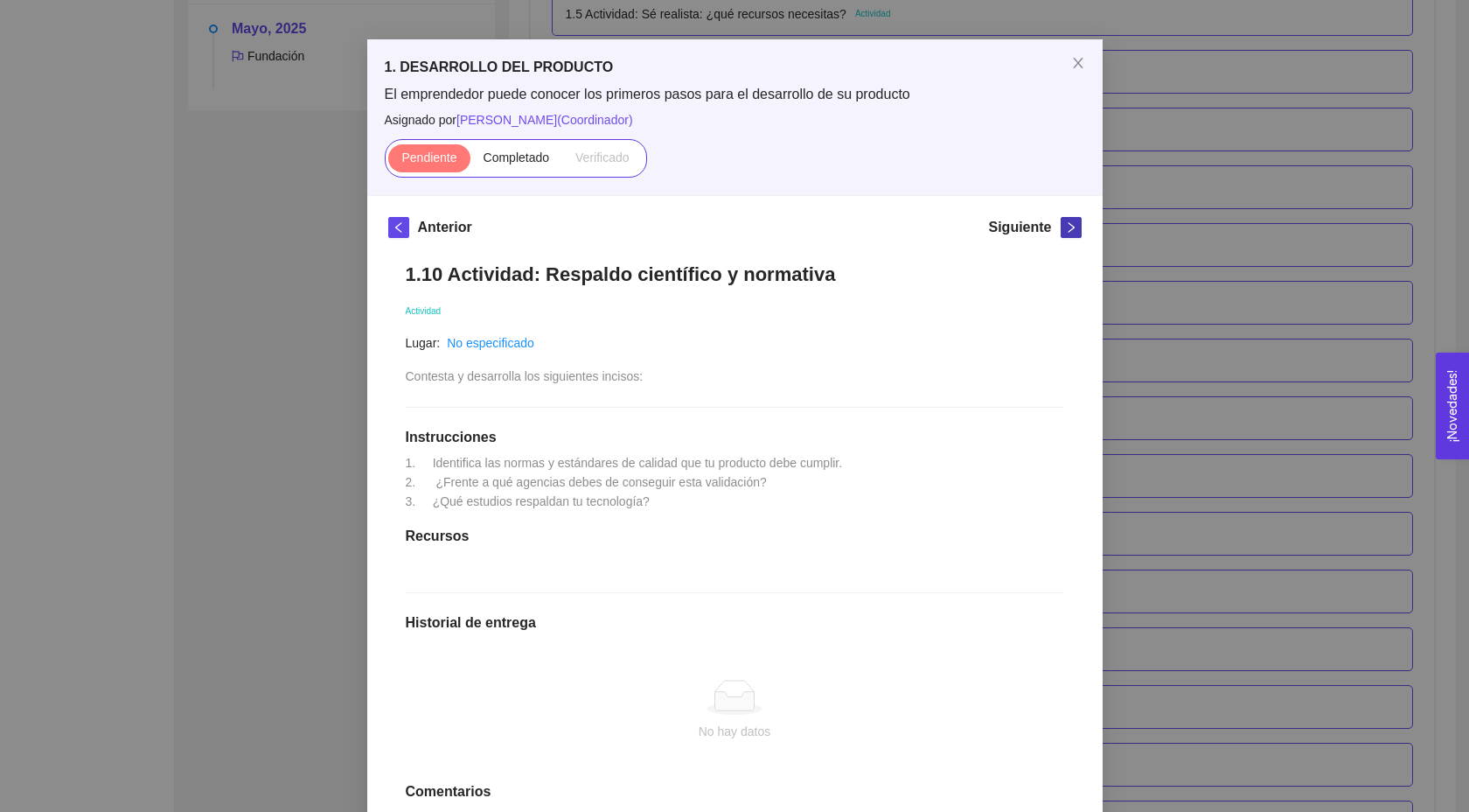
scroll to position [54, 0]
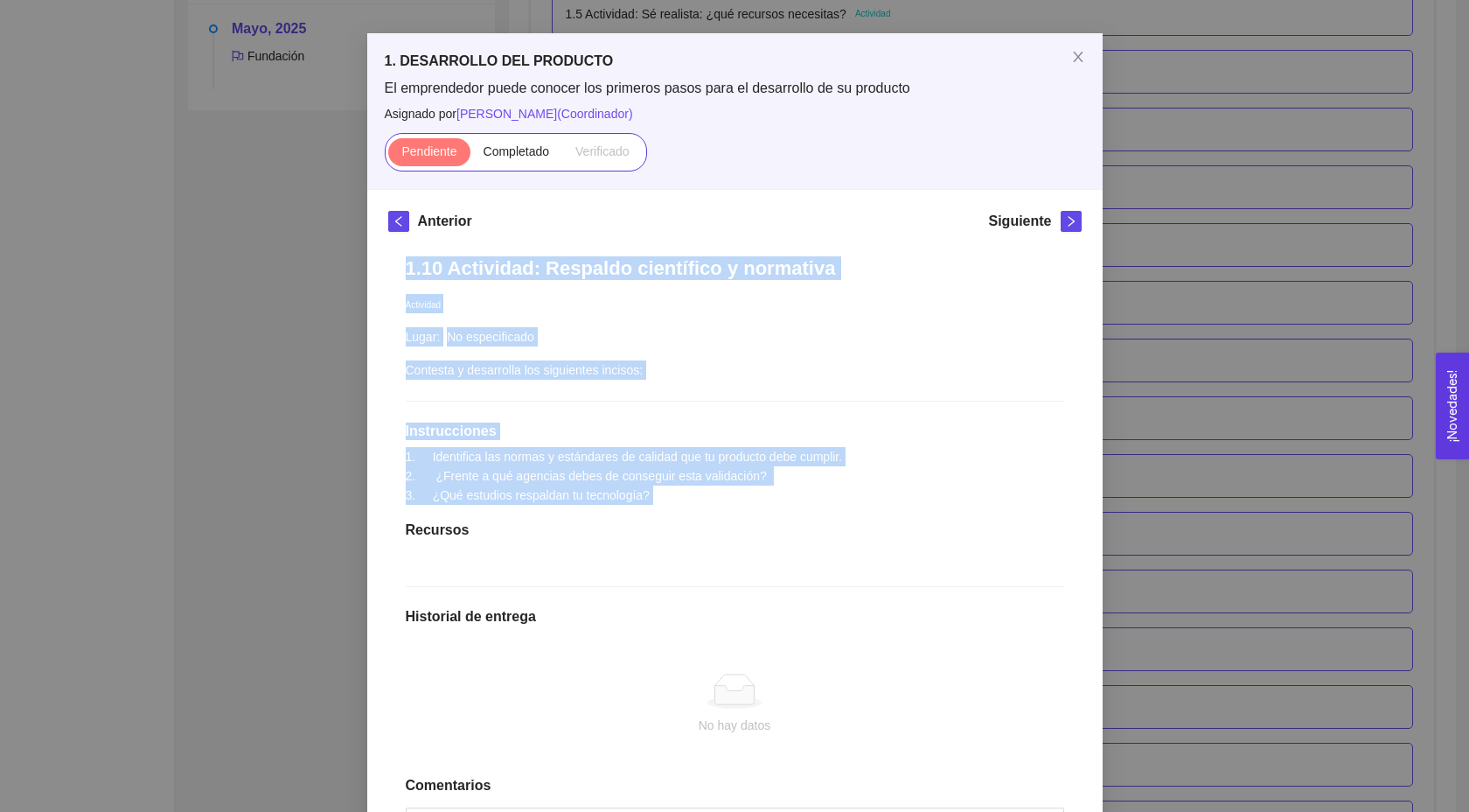
drag, startPoint x: 406, startPoint y: 267, endPoint x: 676, endPoint y: 509, distance: 362.6
click at [676, 509] on div "1.10 Actividad: Respaldo científico y normativa Actividad Lugar: No especificad…" at bounding box center [734, 575] width 693 height 675
copy div "1.10 Actividad: Respaldo científico y normativa Actividad Lugar: No especificad…"
click at [1066, 221] on icon "right" at bounding box center [1071, 221] width 12 height 12
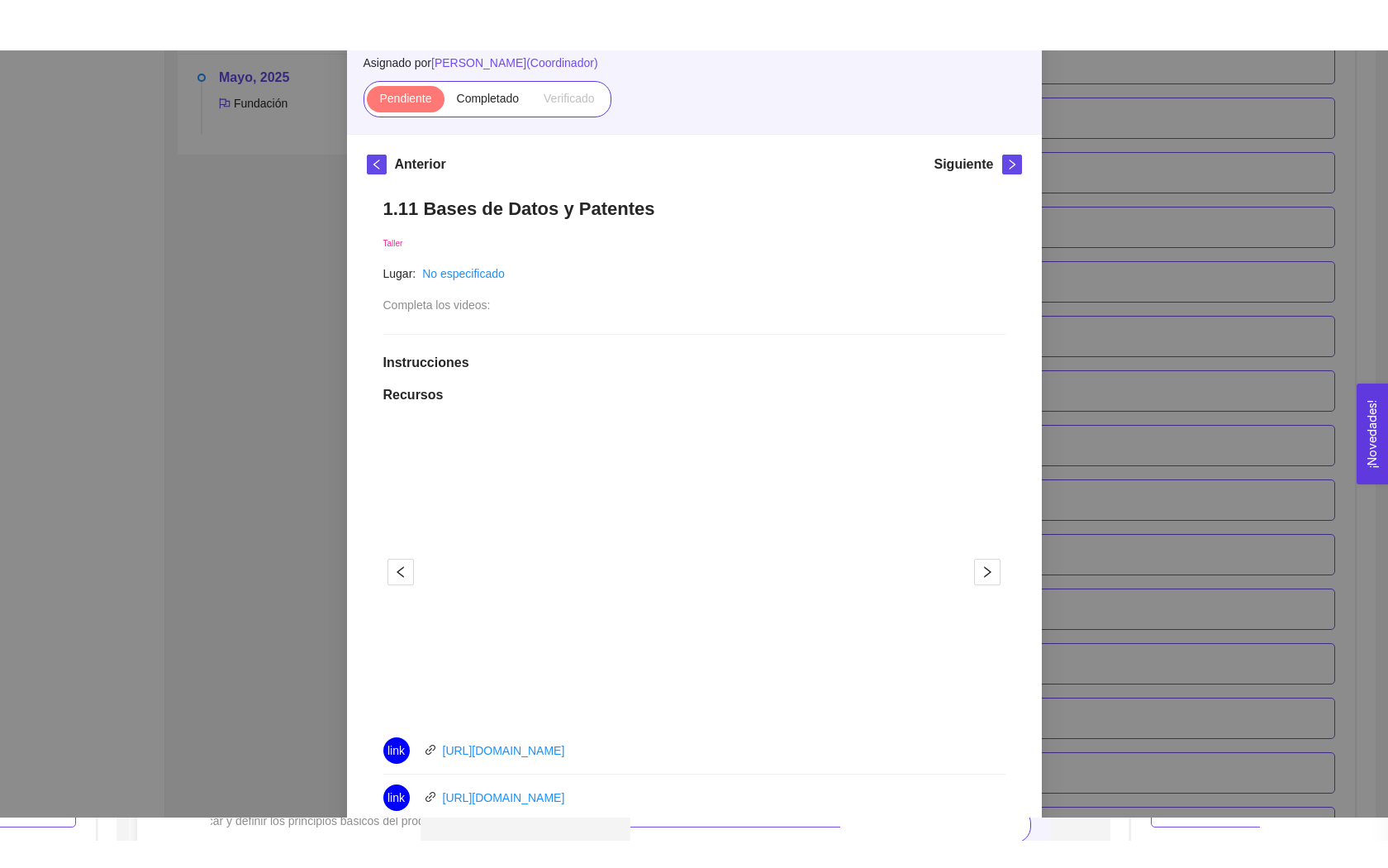
scroll to position [0, 0]
